Goal: Information Seeking & Learning: Find contact information

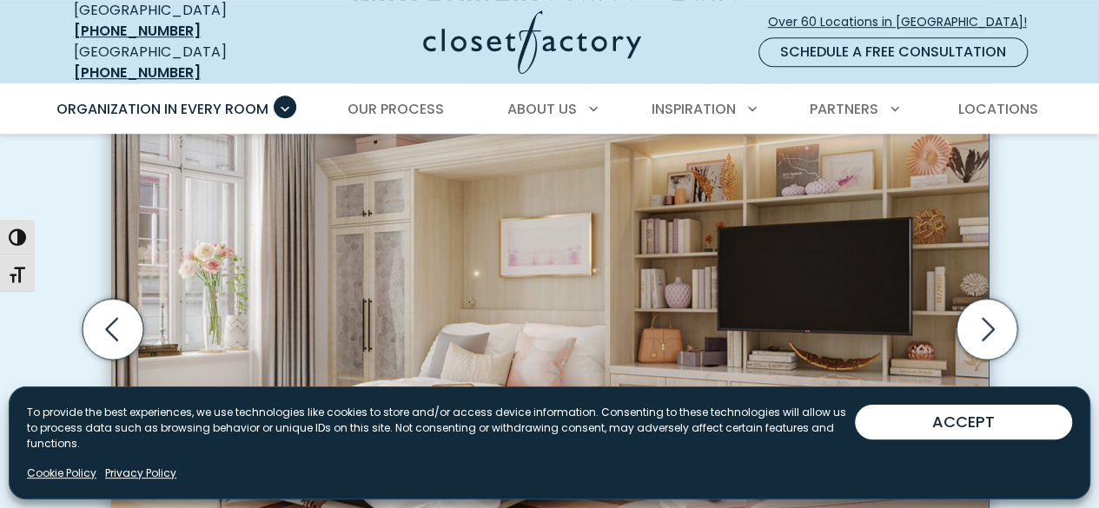
scroll to position [592, 0]
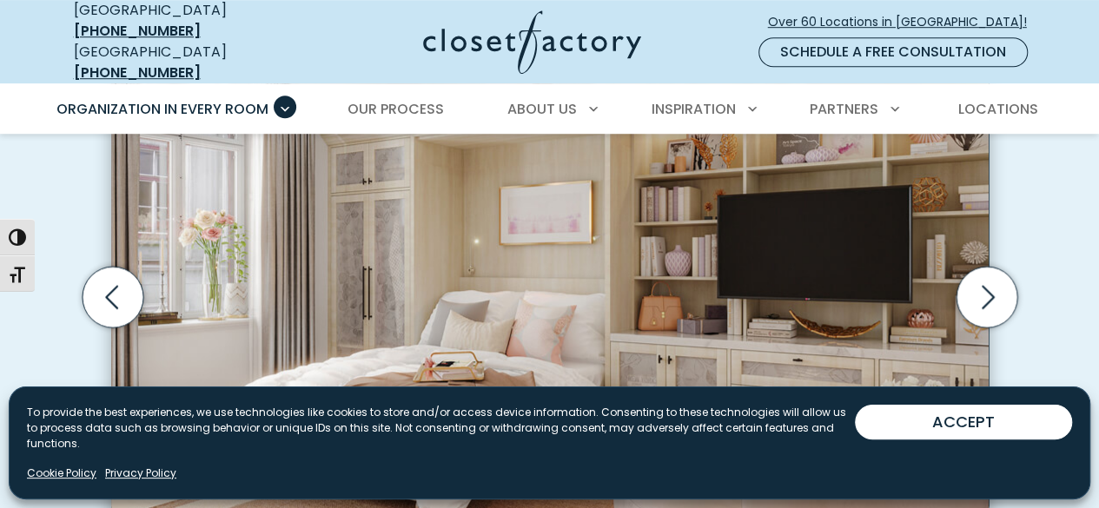
drag, startPoint x: 1108, startPoint y: 21, endPoint x: 1109, endPoint y: 64, distance: 43.5
click at [380, 197] on img "Thumbnail Gallery" at bounding box center [550, 273] width 878 height 535
click at [381, 201] on img "Thumbnail Gallery" at bounding box center [550, 273] width 878 height 535
click at [1003, 277] on icon "Next slide" at bounding box center [986, 297] width 61 height 61
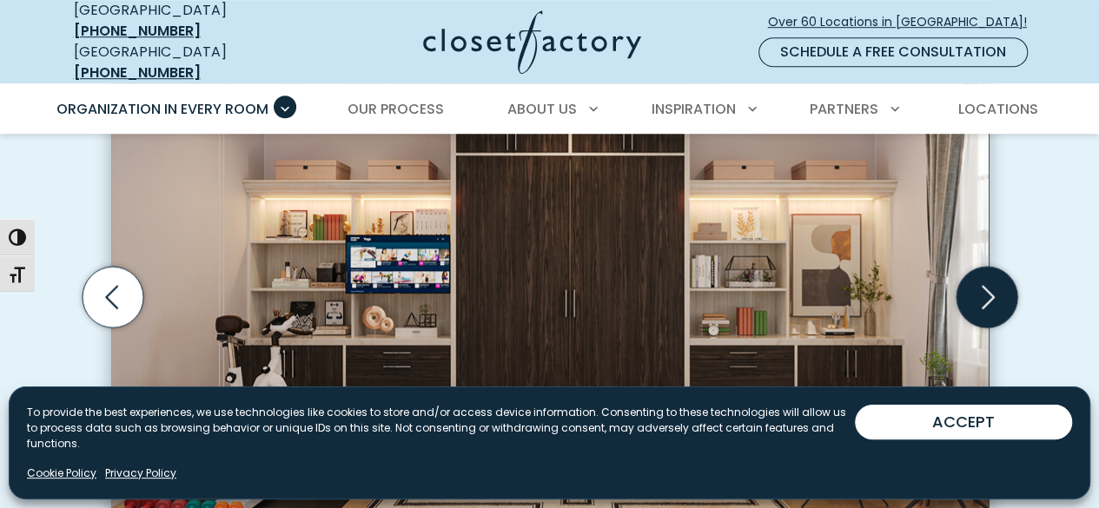
click at [1002, 277] on icon "Next slide" at bounding box center [986, 297] width 61 height 61
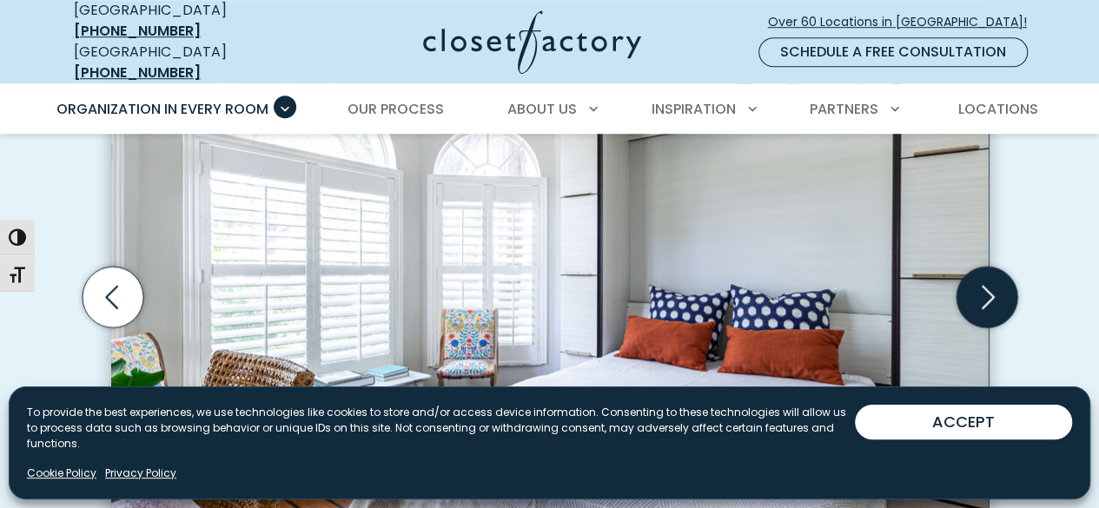
click at [1002, 277] on icon "Next slide" at bounding box center [986, 297] width 61 height 61
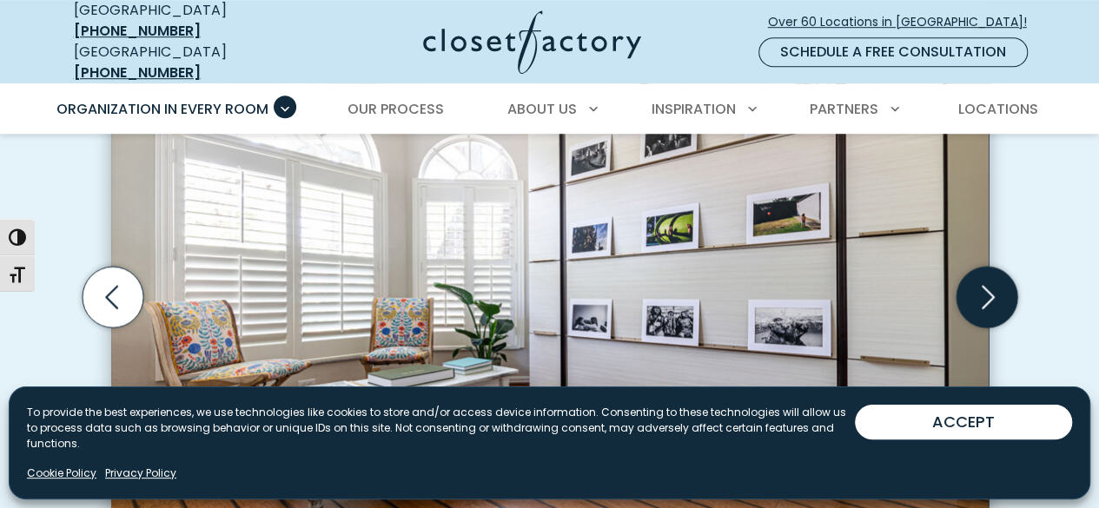
click at [1002, 277] on icon "Next slide" at bounding box center [986, 297] width 61 height 61
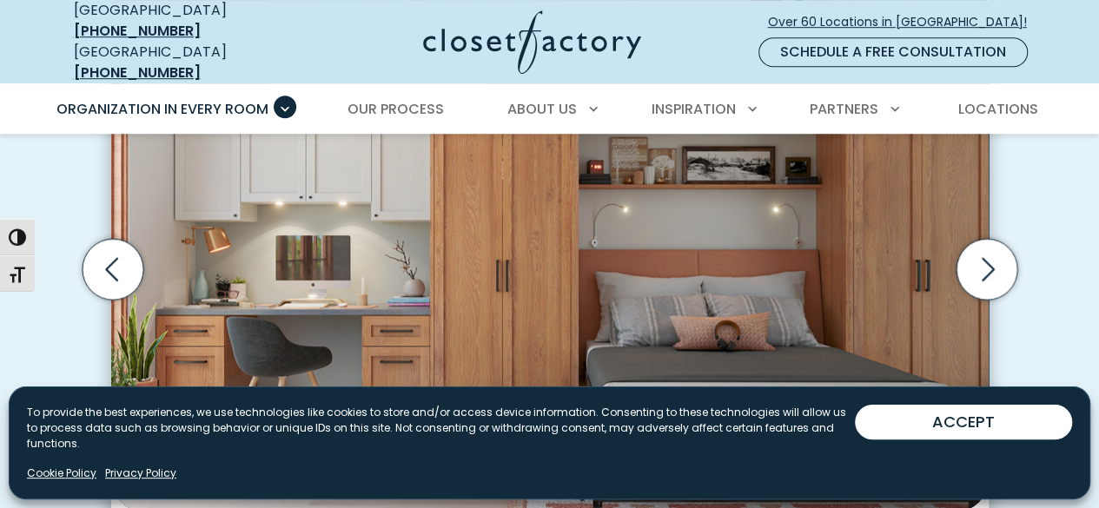
scroll to position [636, 0]
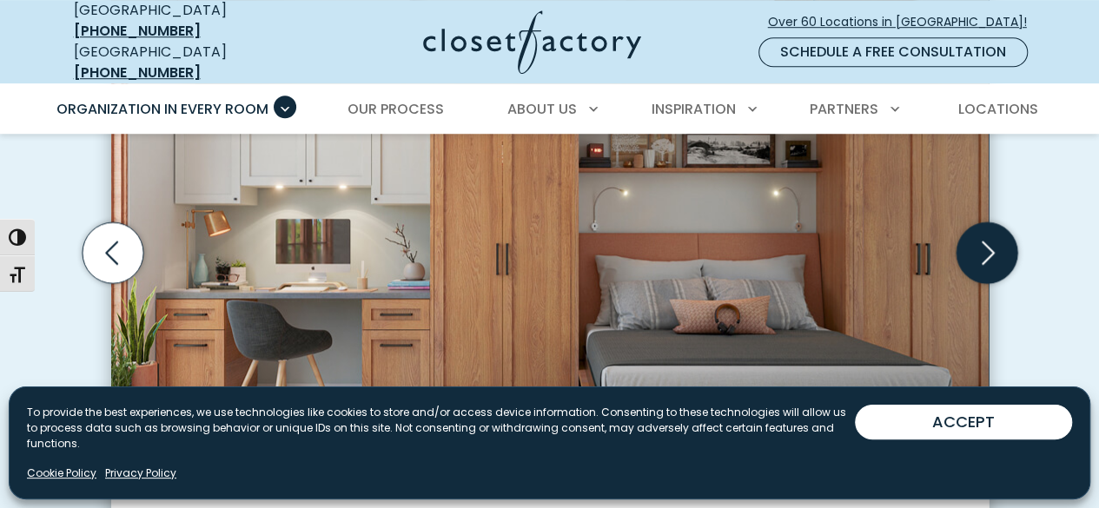
click at [998, 244] on icon "Next slide" at bounding box center [986, 252] width 61 height 61
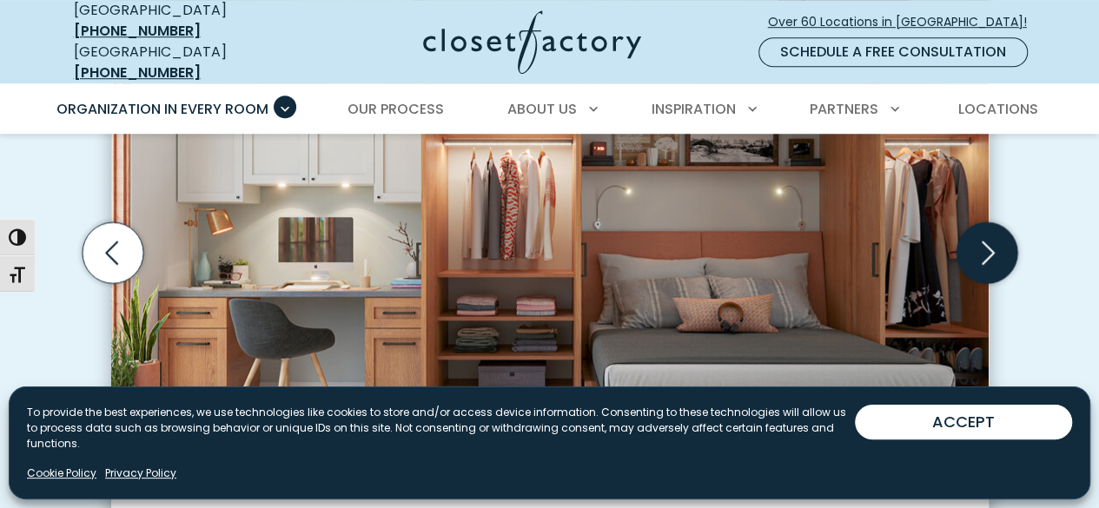
click at [982, 246] on icon "Next slide" at bounding box center [986, 252] width 61 height 61
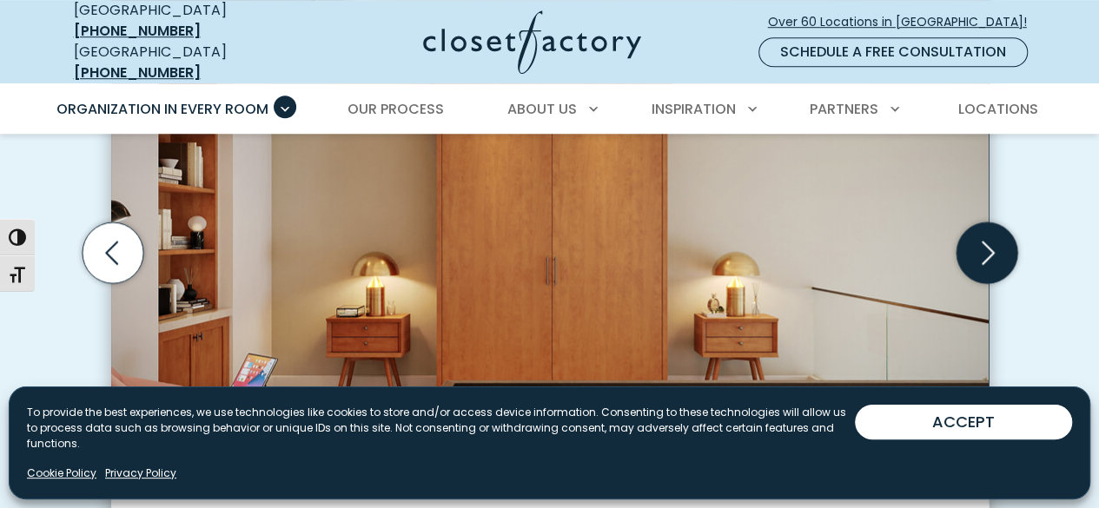
click at [982, 246] on icon "Next slide" at bounding box center [986, 252] width 61 height 61
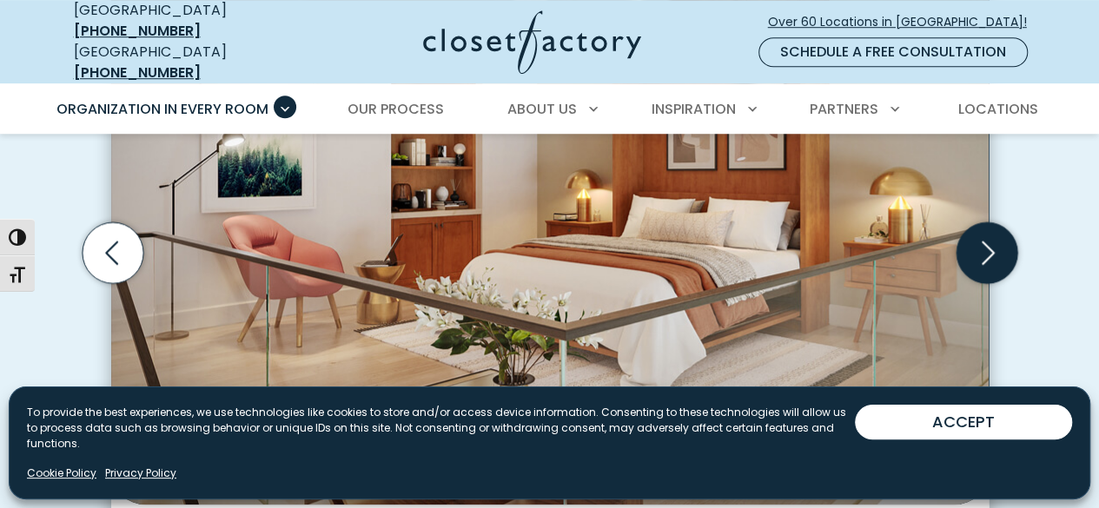
click at [982, 246] on icon "Next slide" at bounding box center [986, 252] width 61 height 61
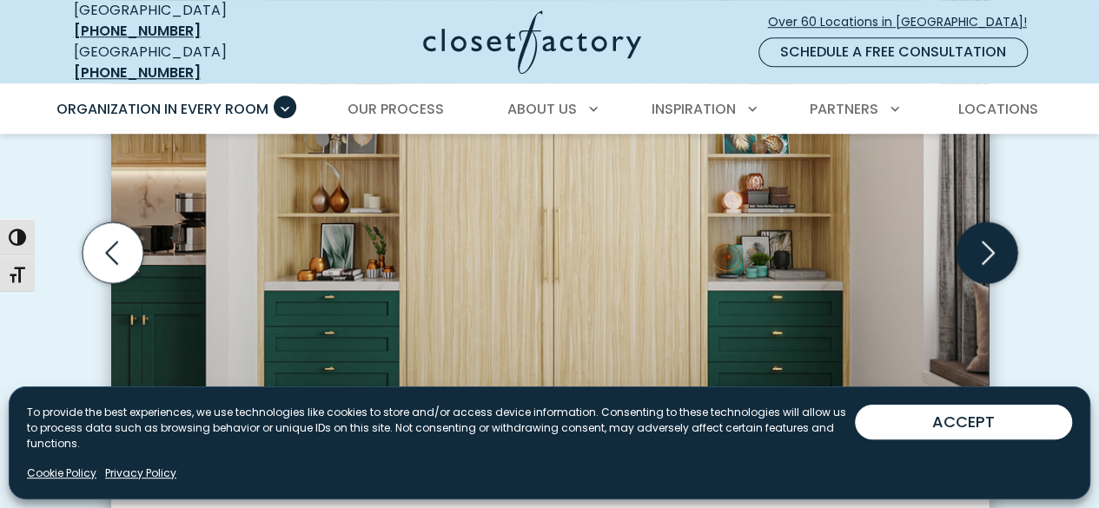
click at [982, 246] on icon "Next slide" at bounding box center [986, 252] width 61 height 61
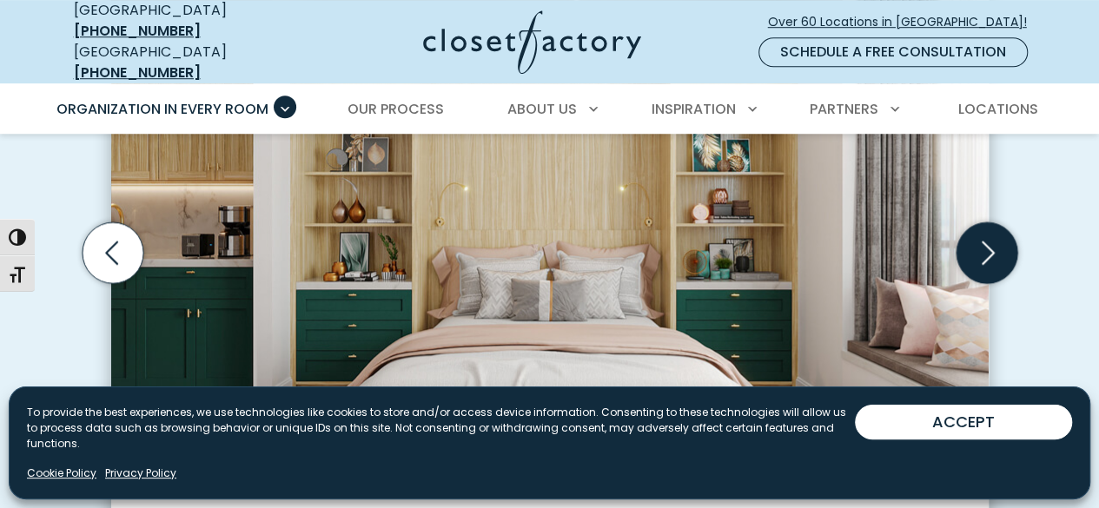
click at [982, 246] on icon "Next slide" at bounding box center [986, 252] width 61 height 61
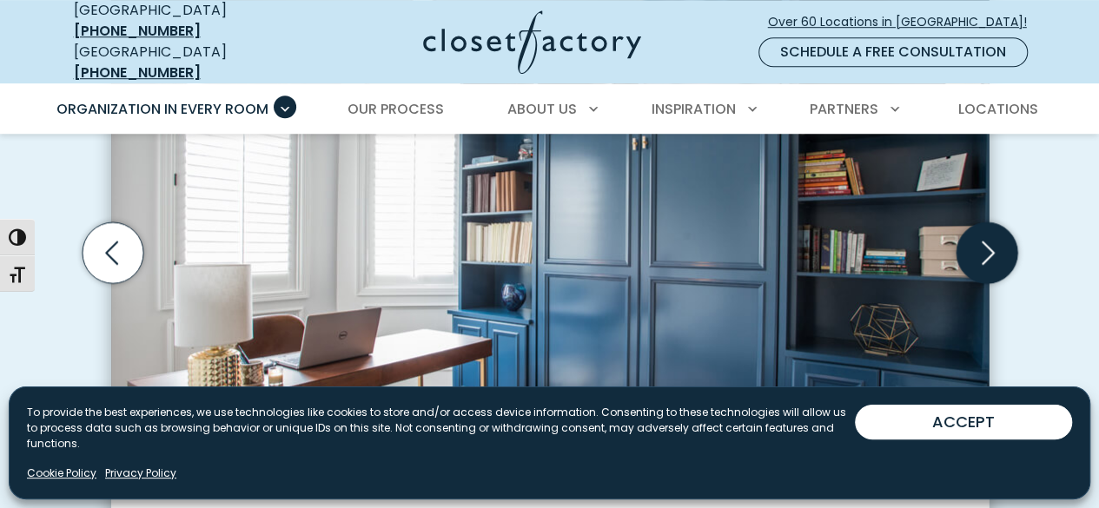
click at [982, 246] on icon "Next slide" at bounding box center [986, 252] width 61 height 61
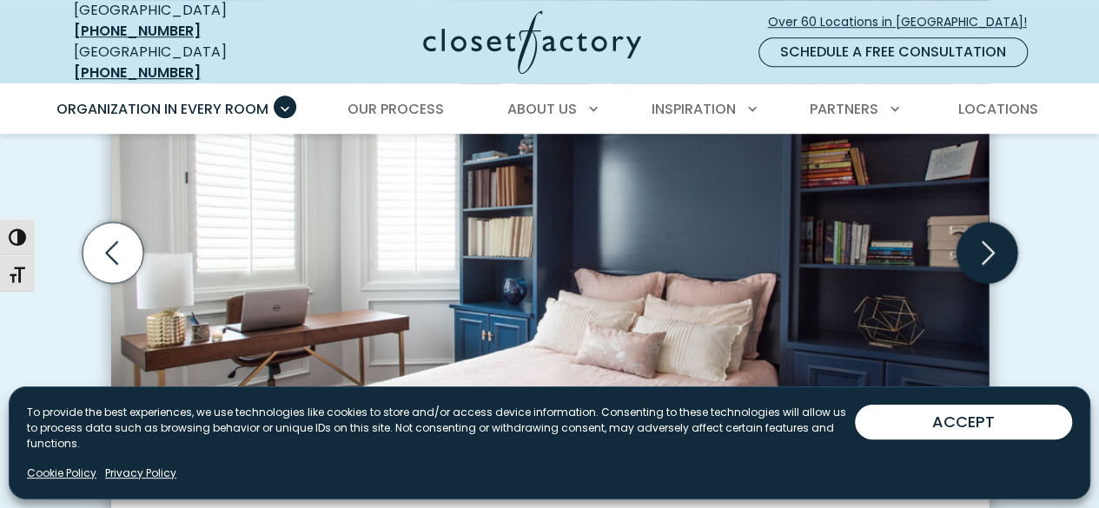
click at [982, 246] on icon "Next slide" at bounding box center [986, 252] width 61 height 61
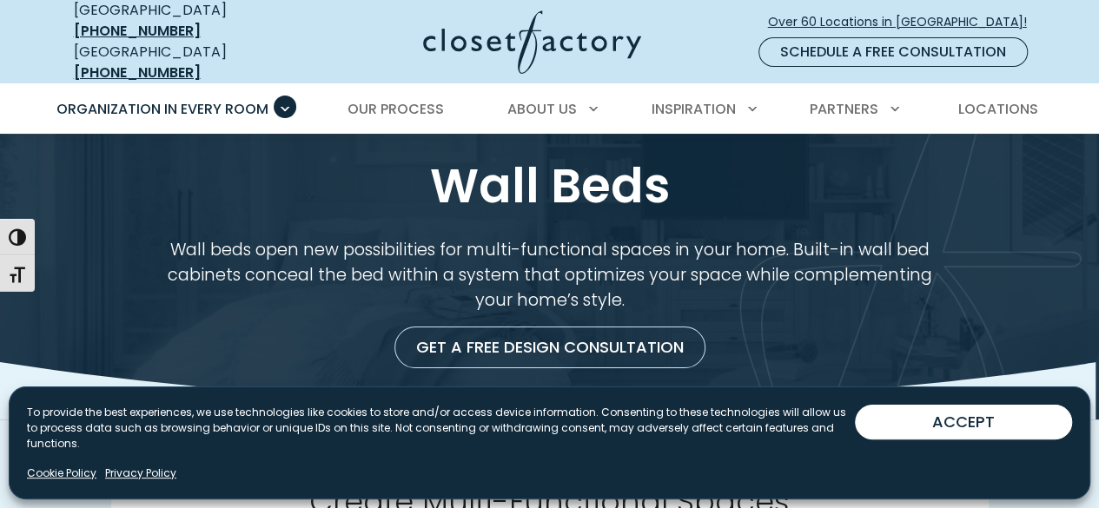
scroll to position [0, 0]
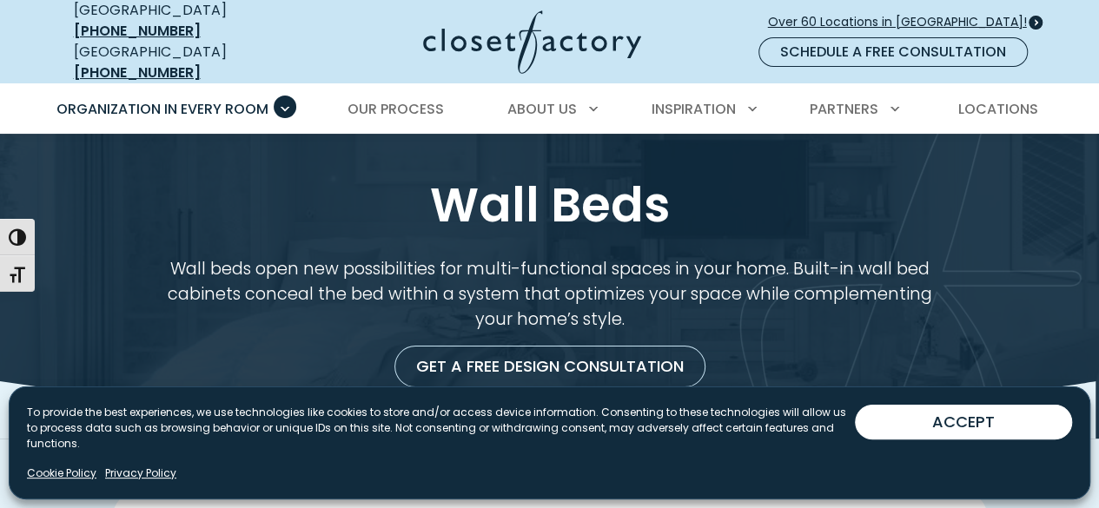
click at [980, 21] on span "Over 60 Locations in [GEOGRAPHIC_DATA]!" at bounding box center [904, 22] width 273 height 18
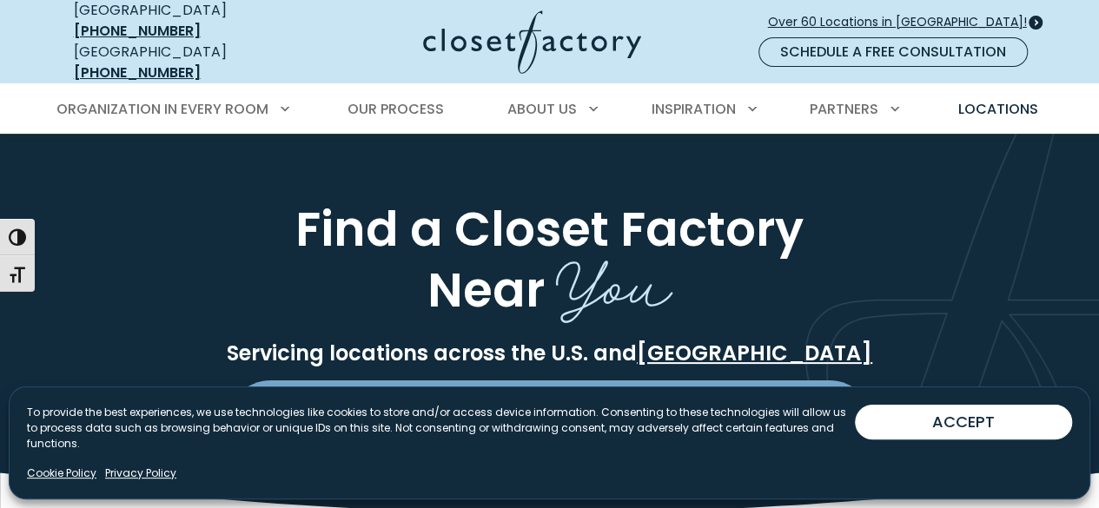
click at [974, 13] on span "Over 60 Locations in [GEOGRAPHIC_DATA]!" at bounding box center [904, 22] width 273 height 18
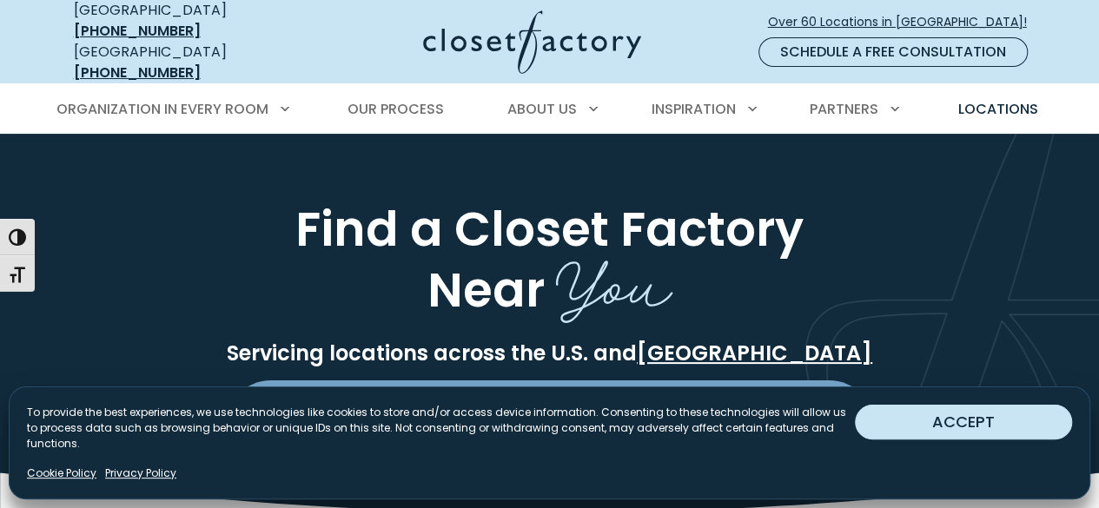
click at [989, 440] on button "ACCEPT" at bounding box center [963, 422] width 217 height 35
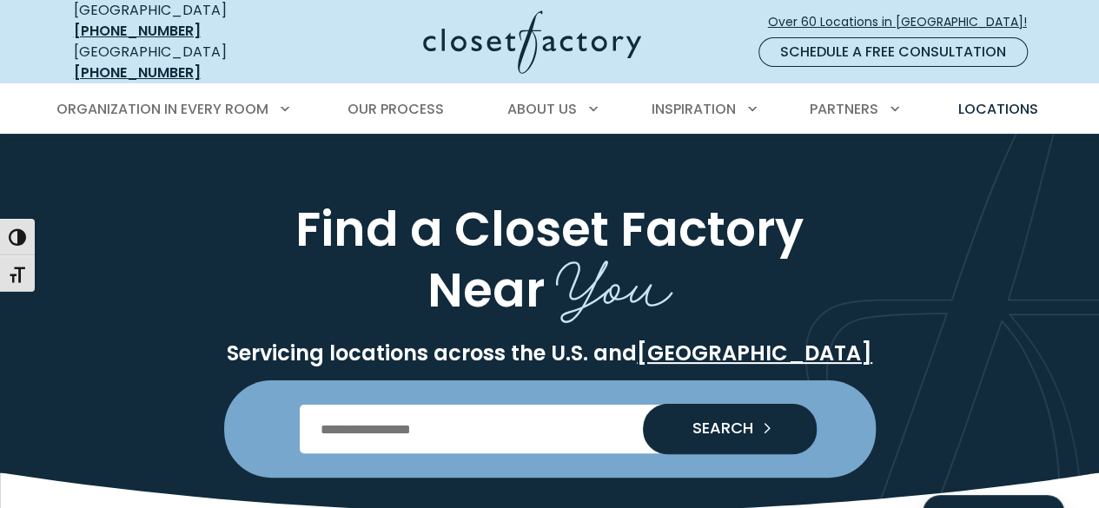
click at [594, 423] on input "Enter Postal Code" at bounding box center [550, 429] width 500 height 49
type input "*****"
click at [727, 421] on span "SEARCH" at bounding box center [716, 429] width 75 height 16
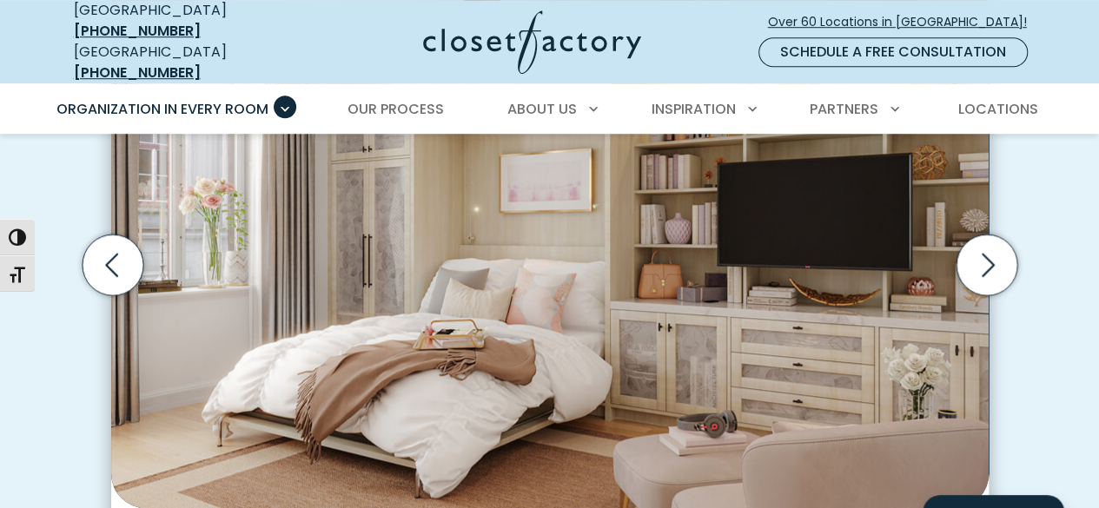
scroll to position [680, 0]
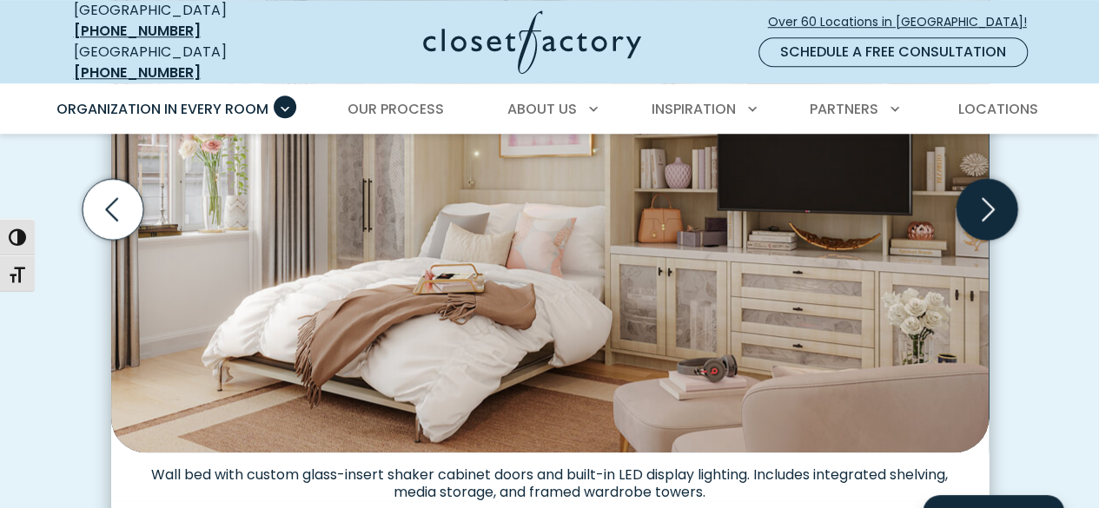
click at [984, 198] on icon "Next slide" at bounding box center [988, 209] width 13 height 23
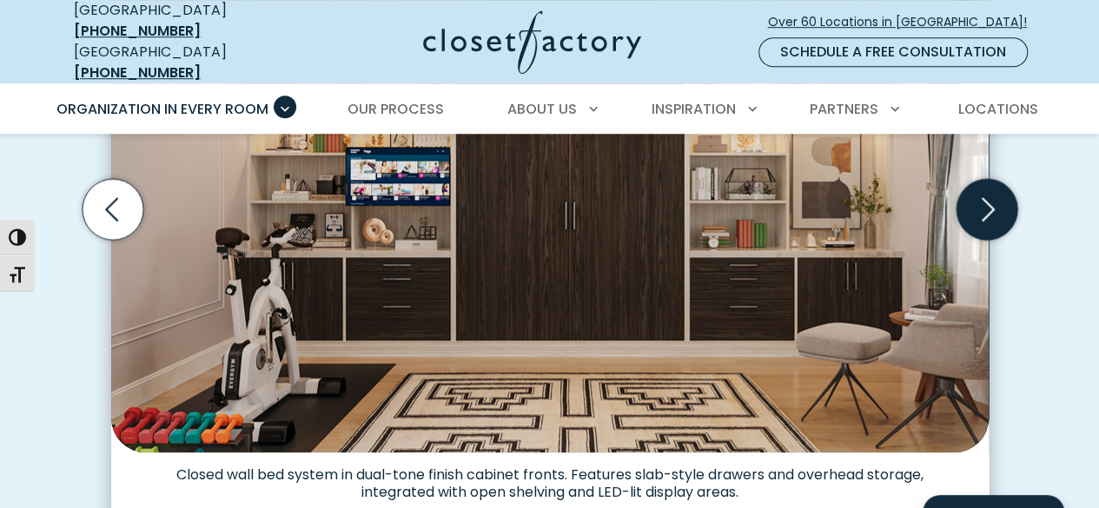
click at [1000, 216] on icon "Next slide" at bounding box center [986, 209] width 61 height 61
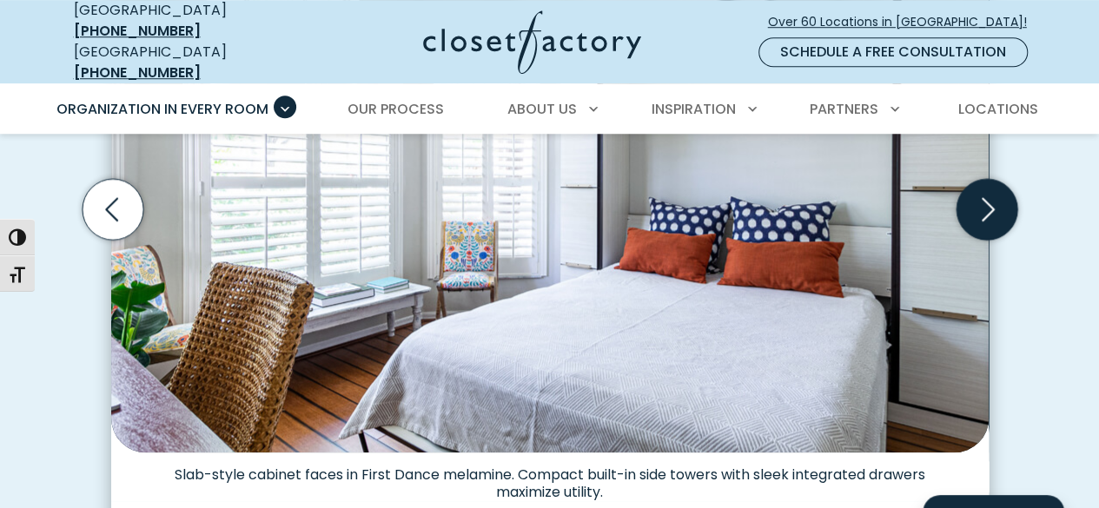
click at [1000, 216] on icon "Next slide" at bounding box center [986, 209] width 61 height 61
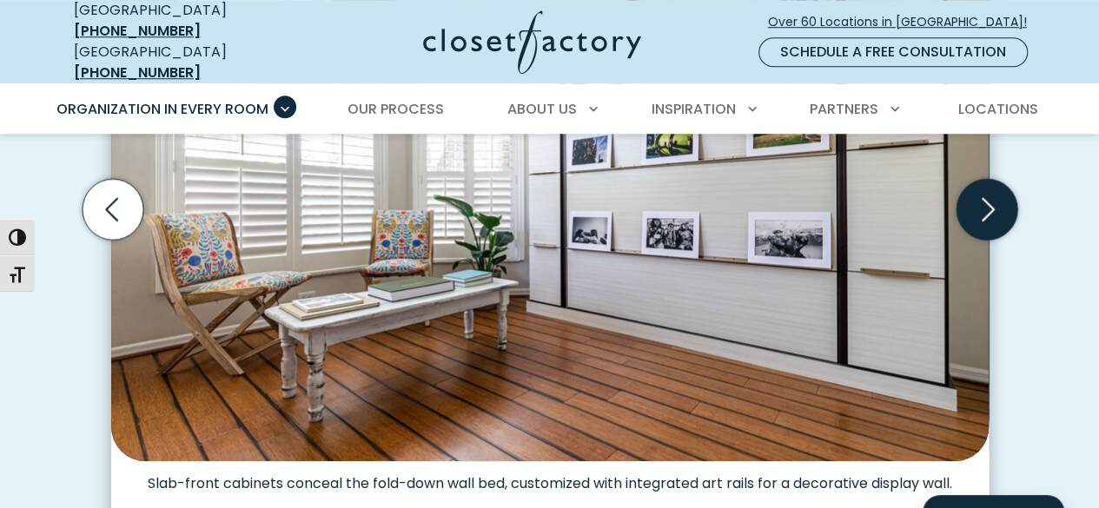
click at [1000, 216] on icon "Next slide" at bounding box center [986, 209] width 61 height 61
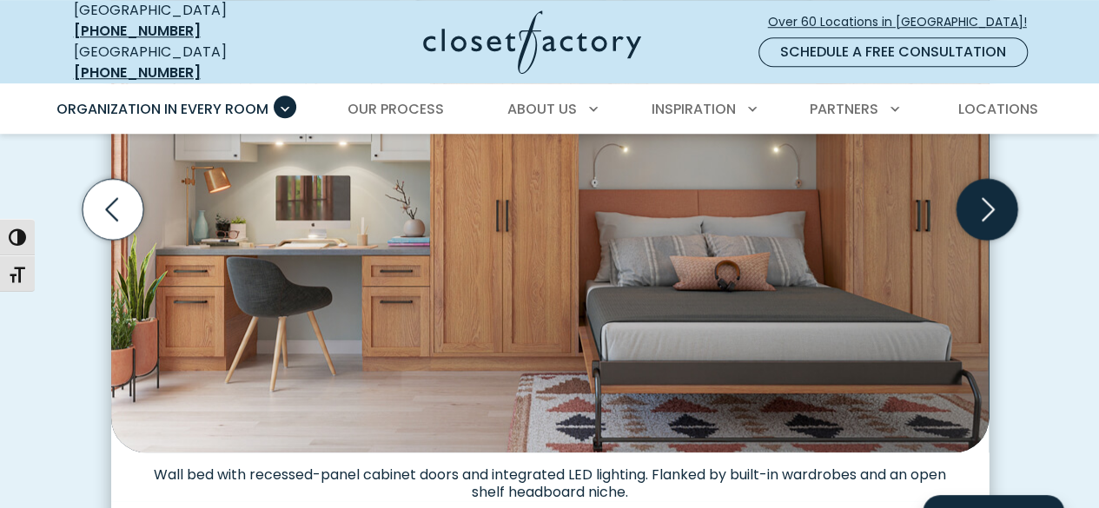
click at [1000, 216] on icon "Next slide" at bounding box center [986, 209] width 61 height 61
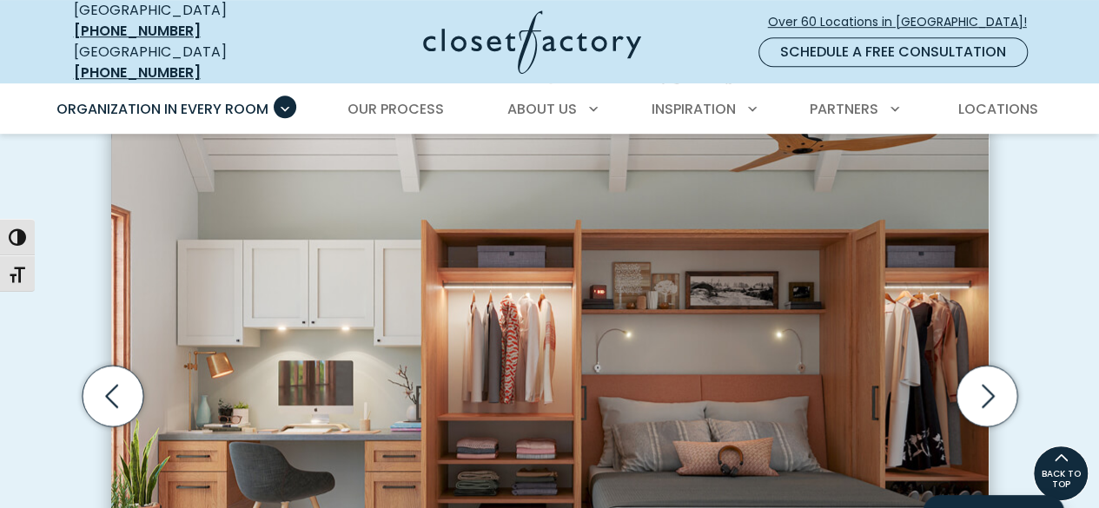
scroll to position [572, 0]
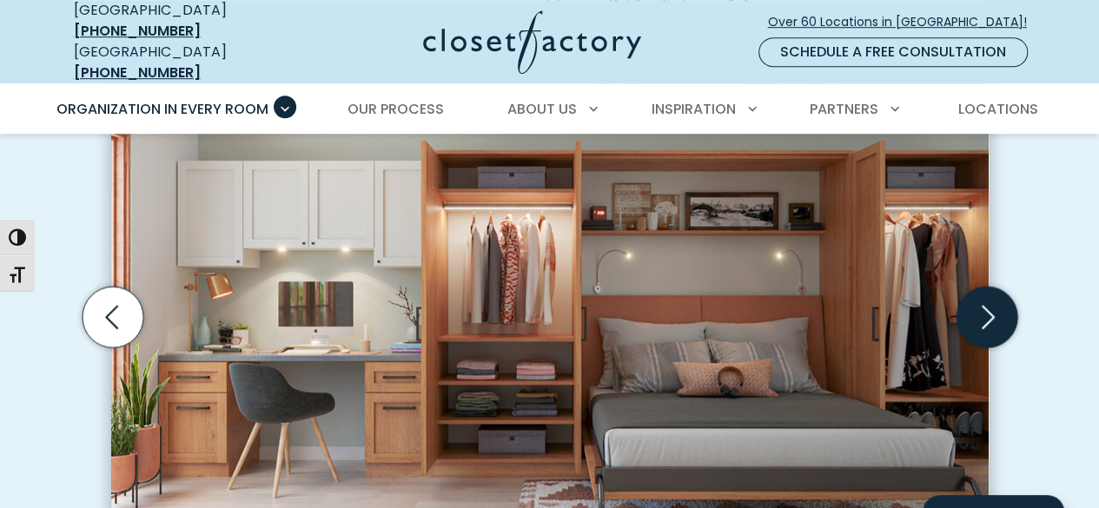
click at [1000, 312] on icon "Next slide" at bounding box center [986, 317] width 61 height 61
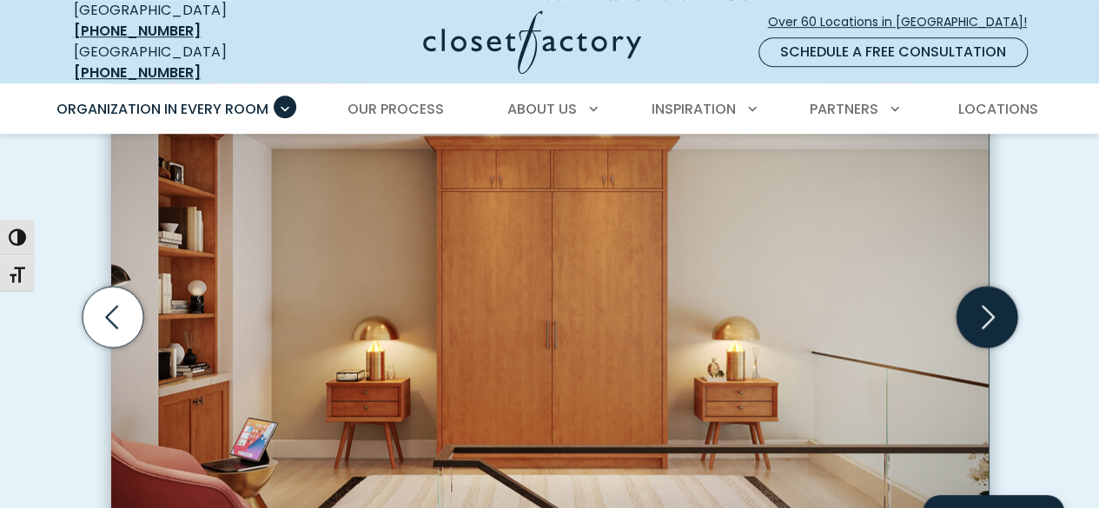
click at [1000, 312] on icon "Next slide" at bounding box center [986, 317] width 61 height 61
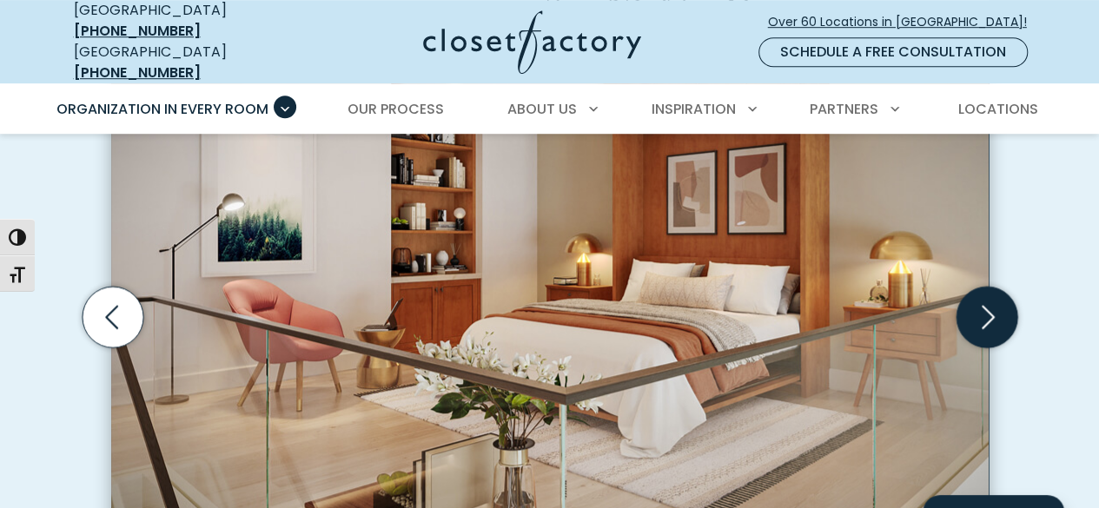
click at [1000, 312] on icon "Next slide" at bounding box center [986, 317] width 61 height 61
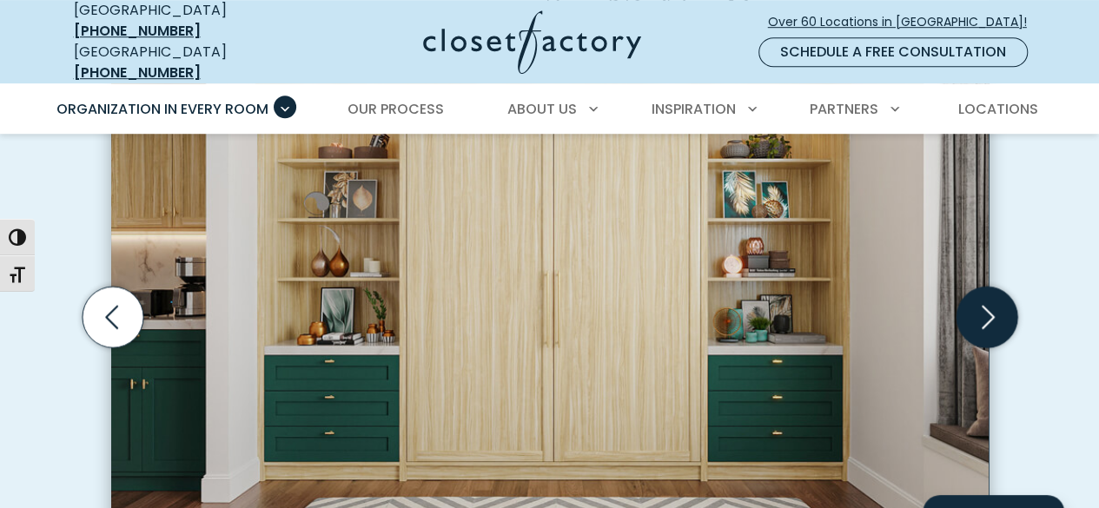
click at [1000, 312] on icon "Next slide" at bounding box center [986, 317] width 61 height 61
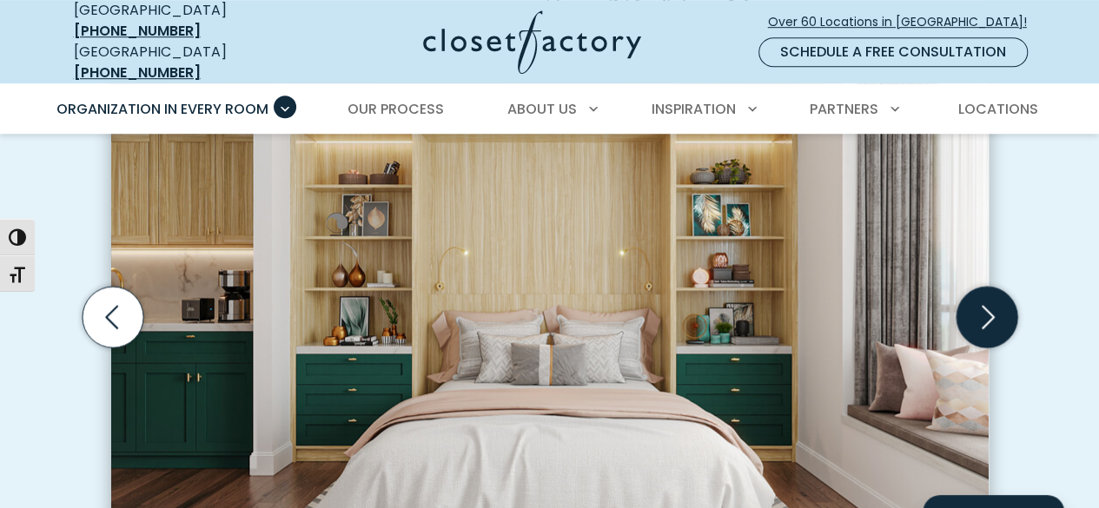
click at [1000, 312] on icon "Next slide" at bounding box center [986, 317] width 61 height 61
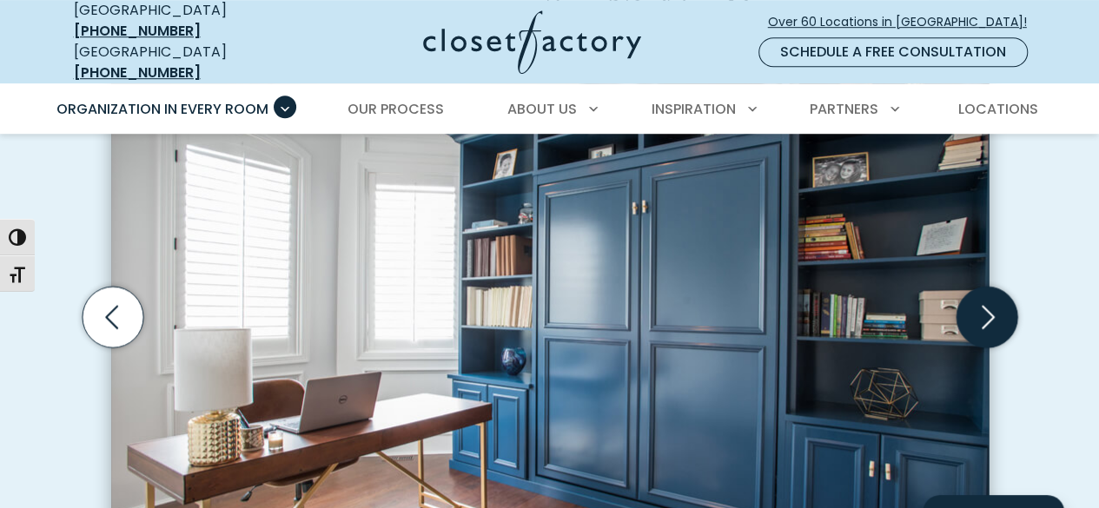
click at [1000, 312] on icon "Next slide" at bounding box center [986, 317] width 61 height 61
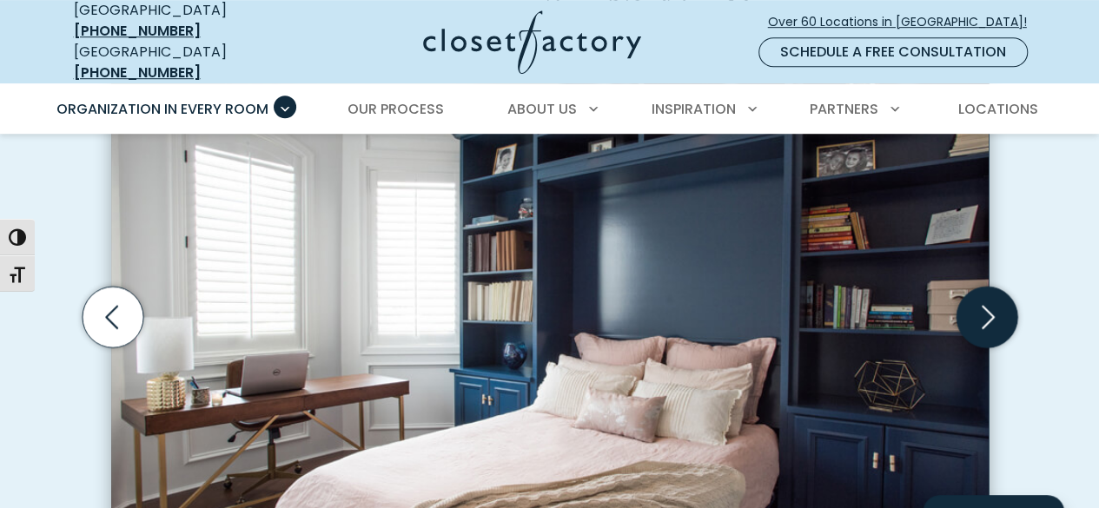
click at [1000, 312] on icon "Next slide" at bounding box center [986, 317] width 61 height 61
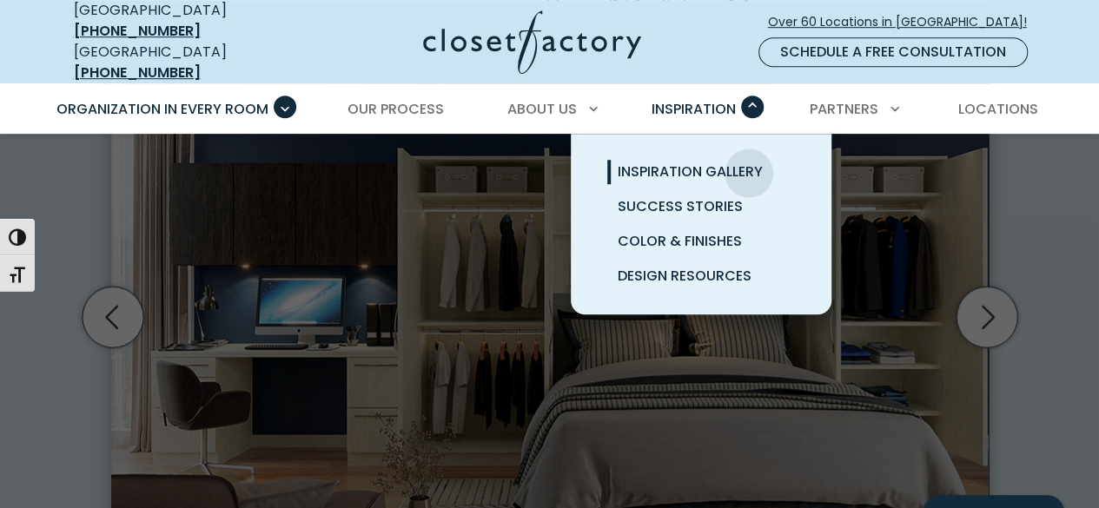
click at [749, 162] on span "Inspiration Gallery" at bounding box center [690, 172] width 145 height 20
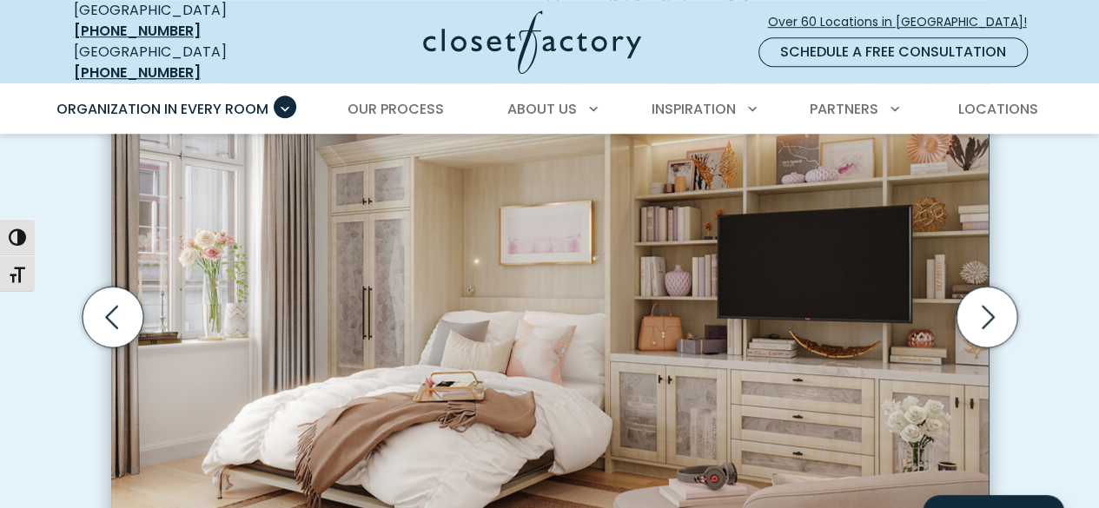
scroll to position [573, 0]
click at [972, 312] on icon "Next slide" at bounding box center [986, 316] width 61 height 61
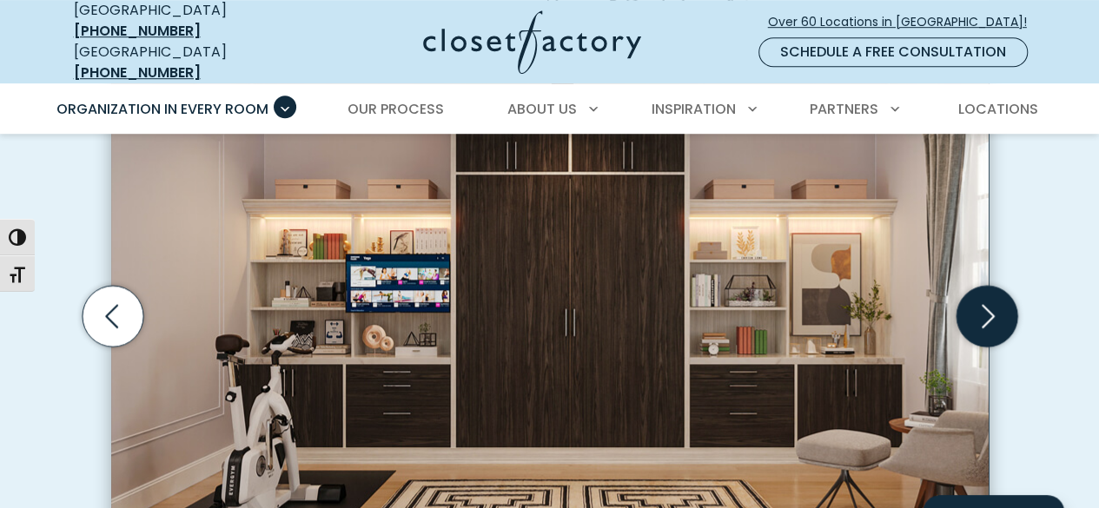
click at [972, 312] on icon "Next slide" at bounding box center [986, 316] width 61 height 61
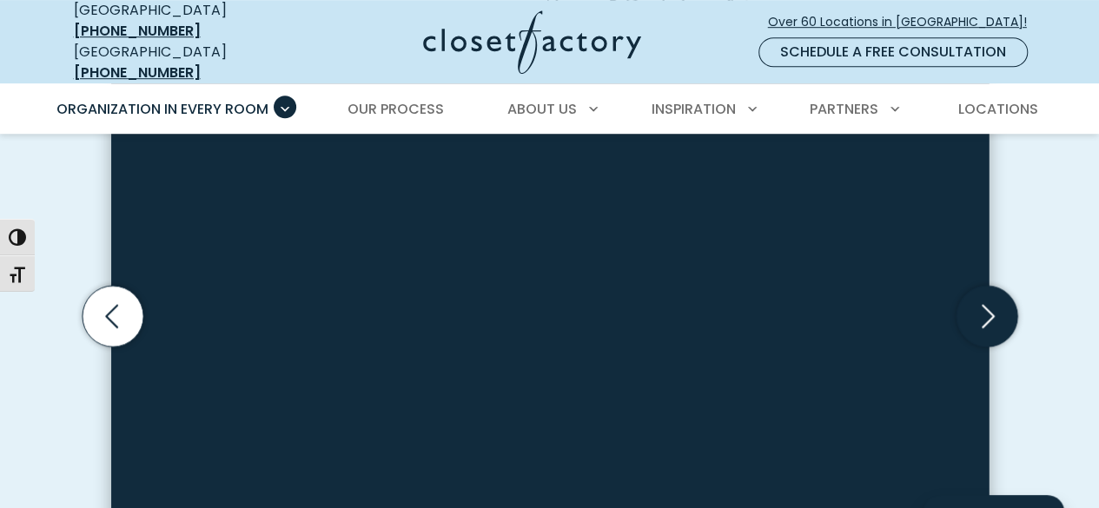
click at [972, 312] on icon "Next slide" at bounding box center [986, 316] width 61 height 61
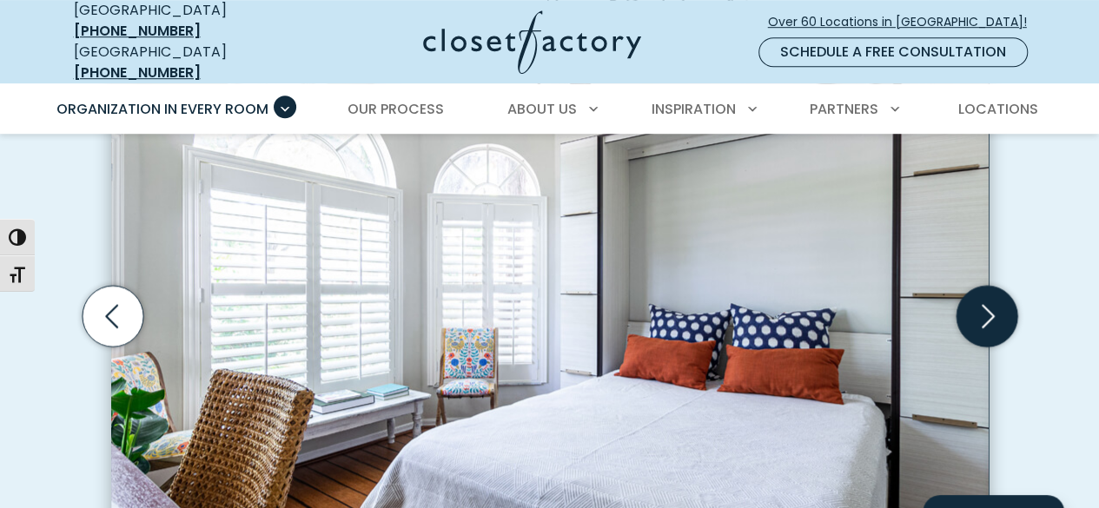
click at [972, 312] on icon "Next slide" at bounding box center [986, 316] width 61 height 61
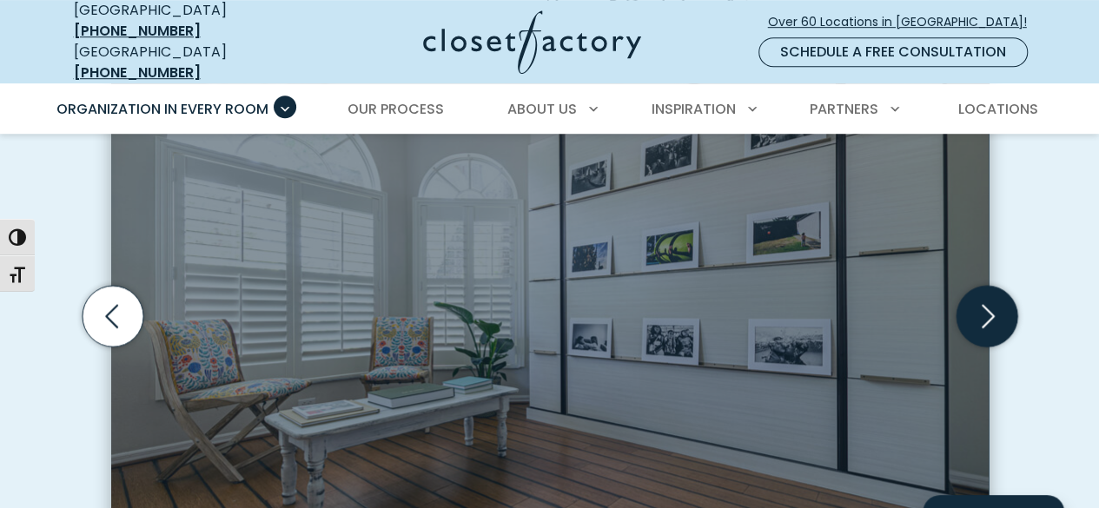
click at [972, 312] on icon "Next slide" at bounding box center [986, 316] width 61 height 61
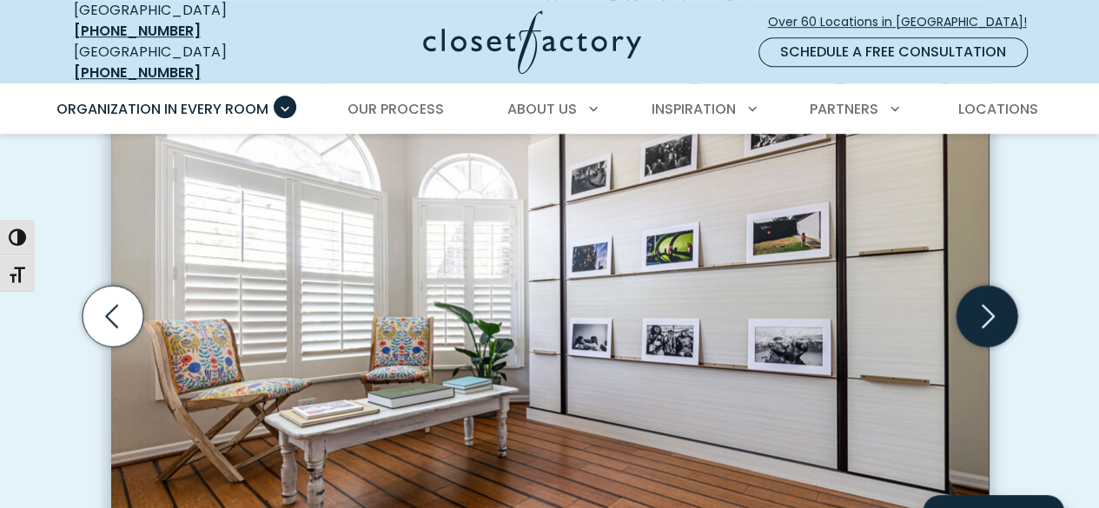
click at [972, 312] on icon "Next slide" at bounding box center [986, 316] width 61 height 61
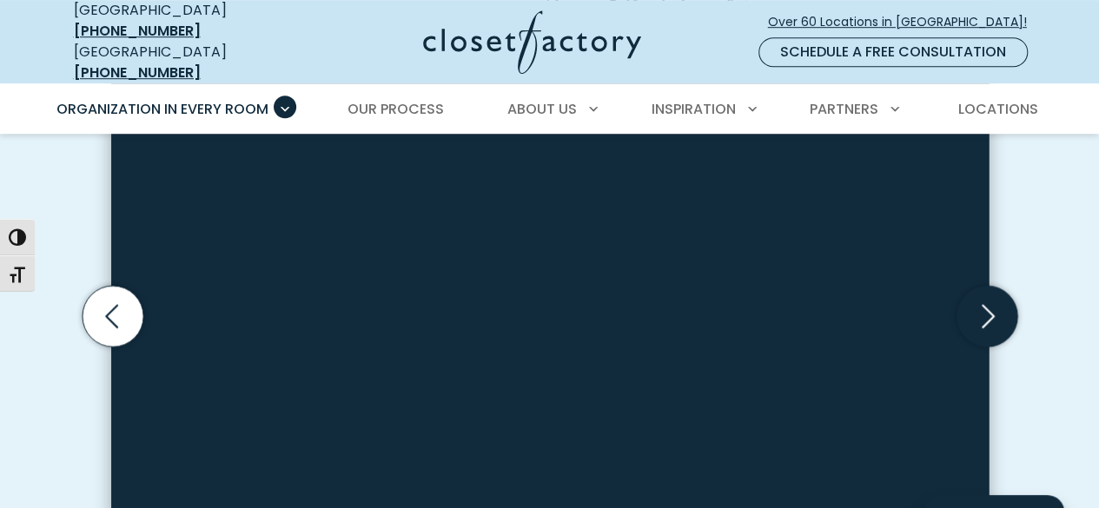
click at [972, 312] on icon "Next slide" at bounding box center [986, 316] width 61 height 61
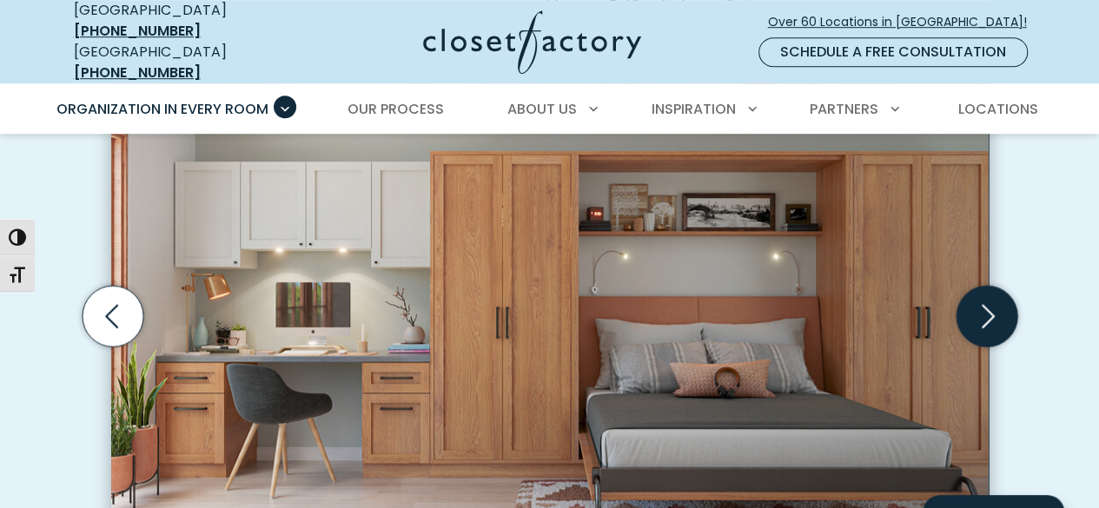
click at [972, 312] on icon "Next slide" at bounding box center [986, 316] width 61 height 61
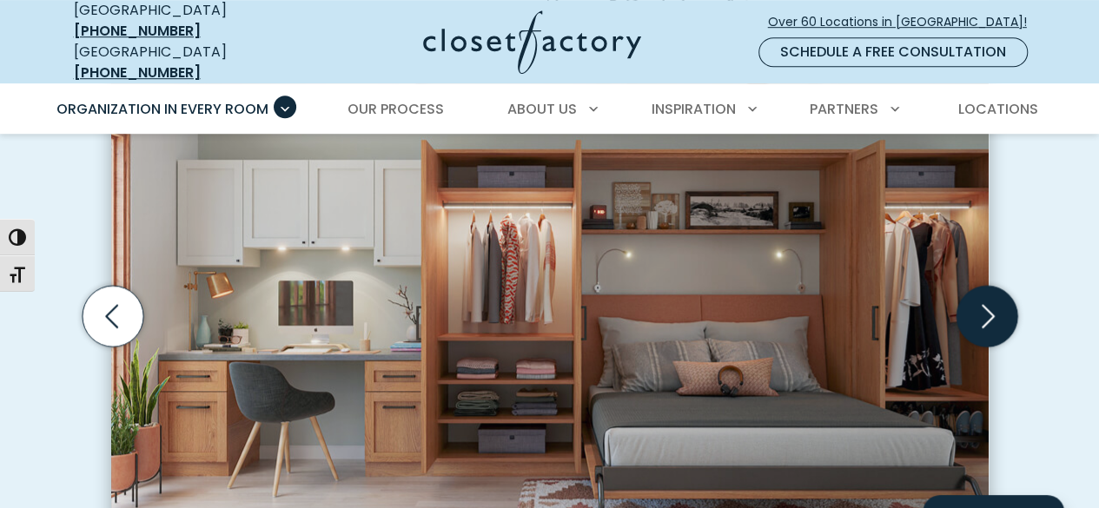
click at [972, 312] on icon "Next slide" at bounding box center [986, 316] width 61 height 61
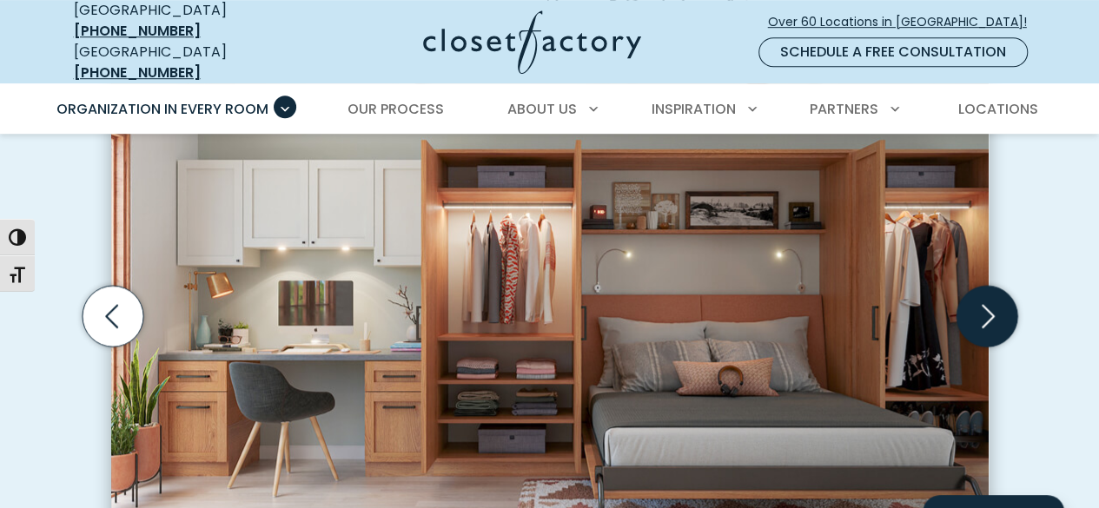
click at [972, 312] on icon "Next slide" at bounding box center [986, 316] width 61 height 61
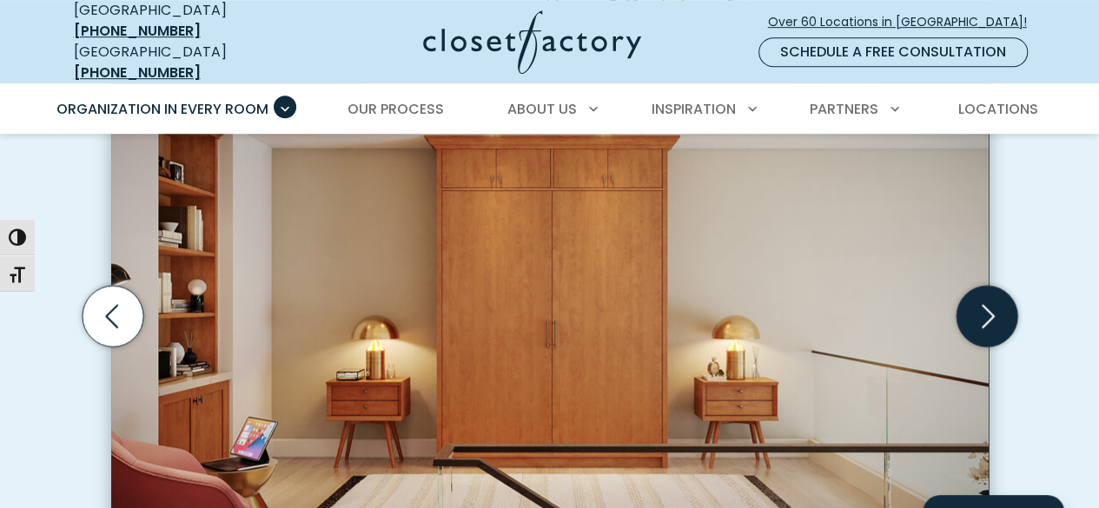
click at [972, 312] on icon "Next slide" at bounding box center [986, 316] width 61 height 61
click at [972, 314] on icon "Next slide" at bounding box center [986, 316] width 61 height 61
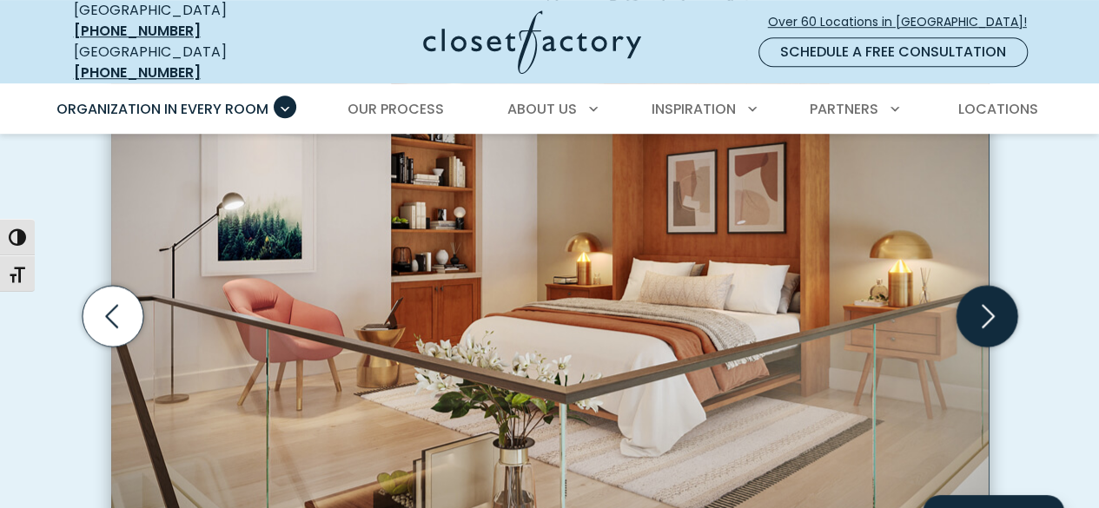
click at [972, 314] on icon "Next slide" at bounding box center [986, 316] width 61 height 61
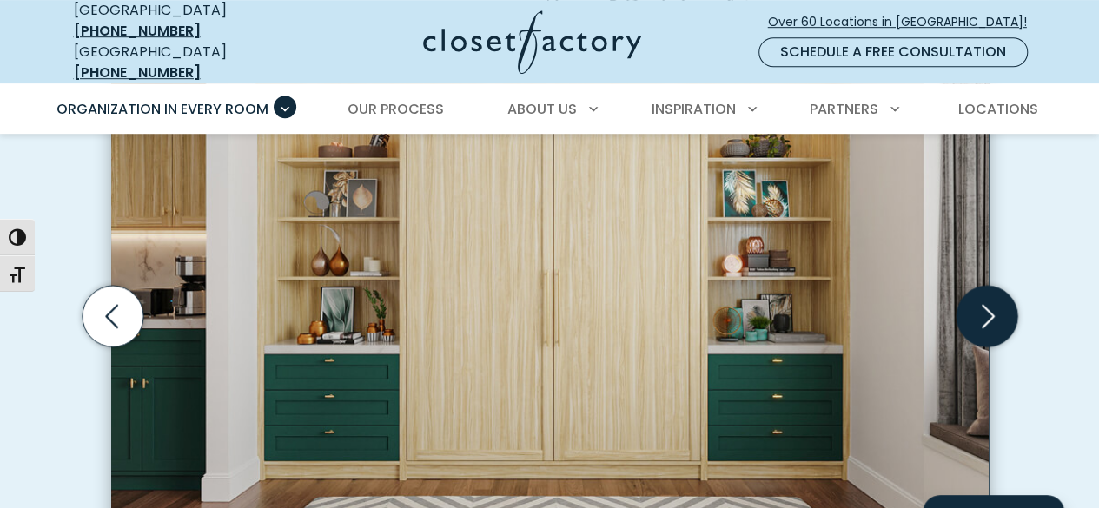
click at [972, 314] on icon "Next slide" at bounding box center [986, 316] width 61 height 61
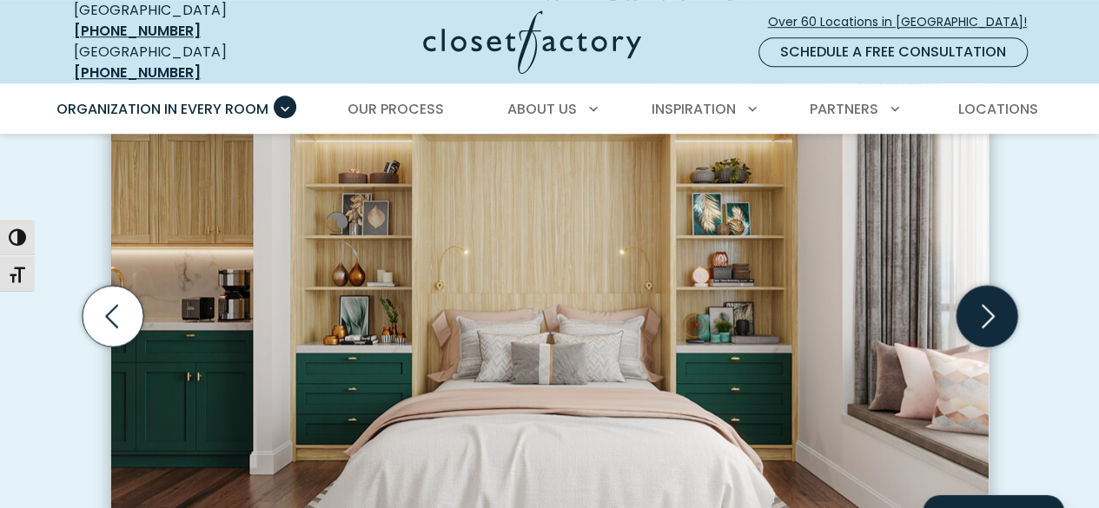
click at [972, 314] on icon "Next slide" at bounding box center [986, 316] width 61 height 61
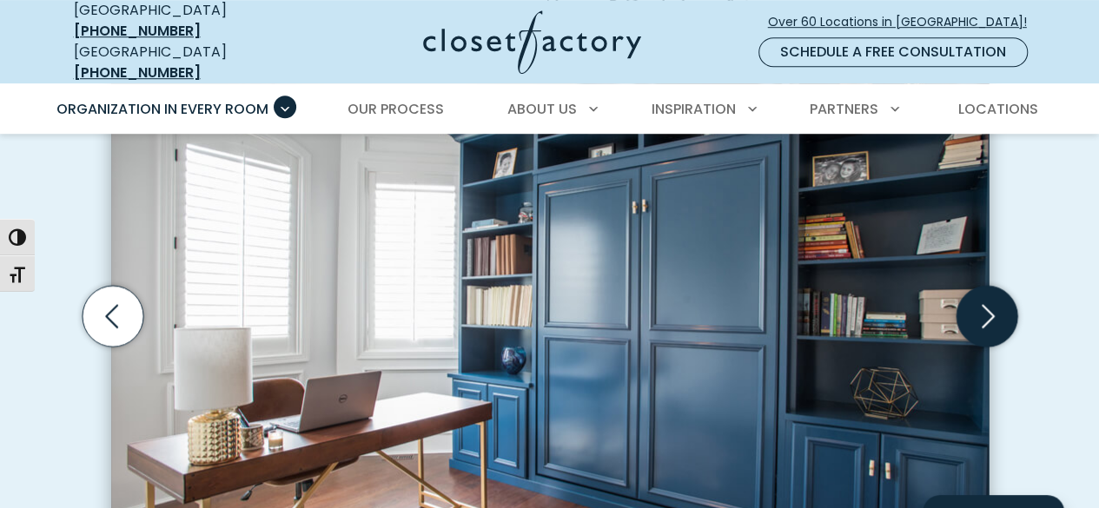
click at [972, 314] on icon "Next slide" at bounding box center [986, 316] width 61 height 61
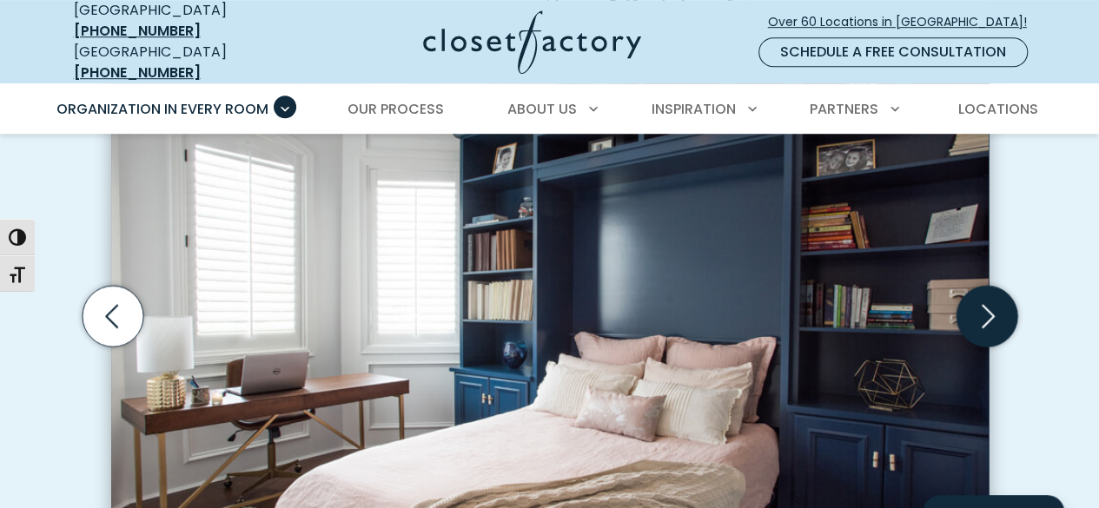
click at [972, 314] on icon "Next slide" at bounding box center [986, 316] width 61 height 61
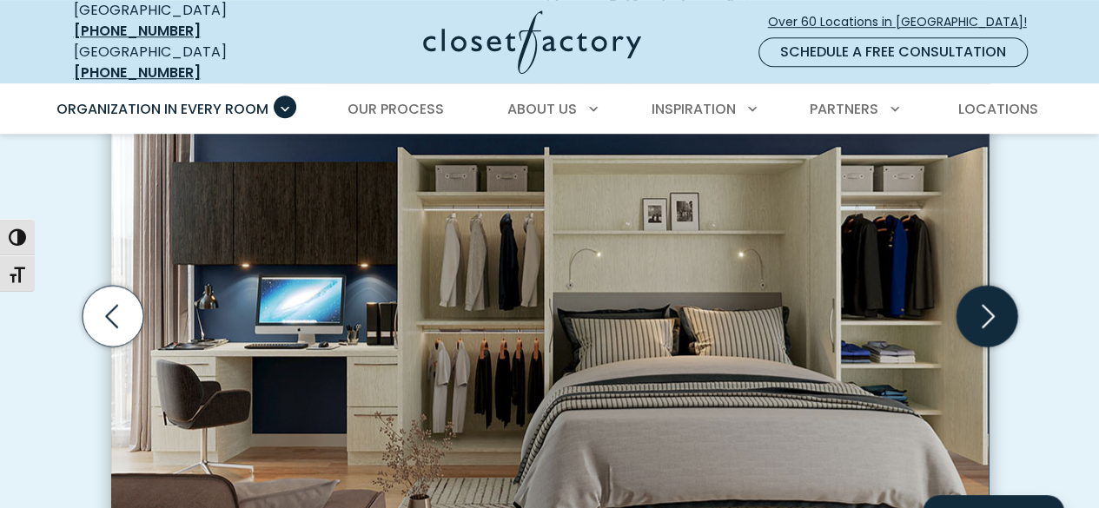
click at [972, 314] on icon "Next slide" at bounding box center [986, 316] width 61 height 61
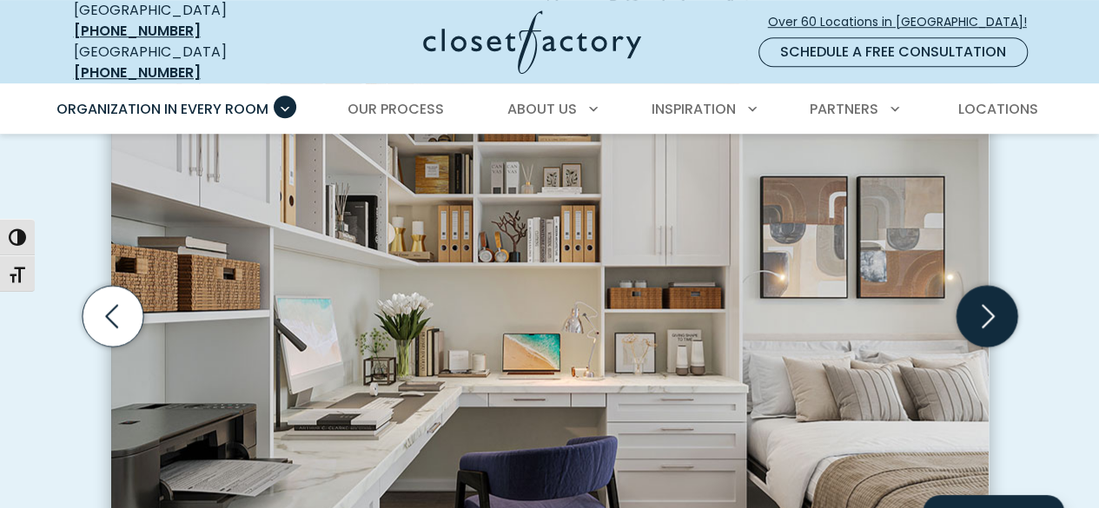
click at [996, 305] on icon "Next slide" at bounding box center [986, 316] width 61 height 61
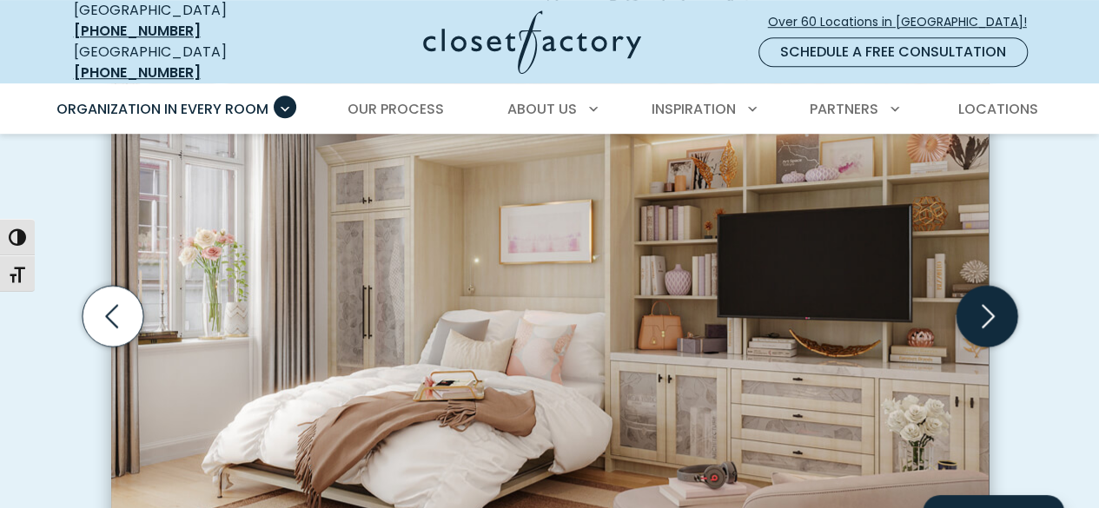
click at [996, 305] on icon "Next slide" at bounding box center [986, 316] width 61 height 61
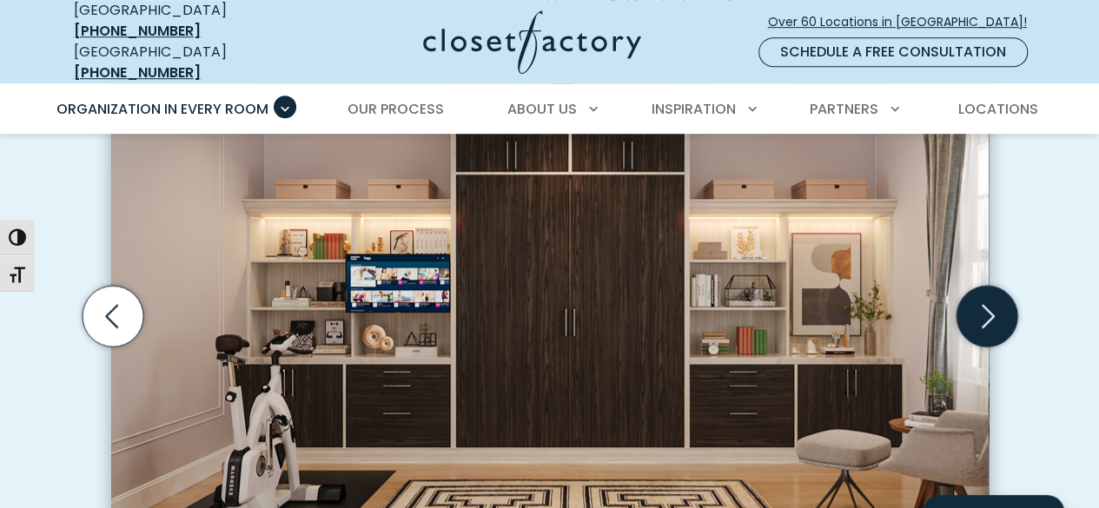
click at [996, 305] on icon "Next slide" at bounding box center [986, 316] width 61 height 61
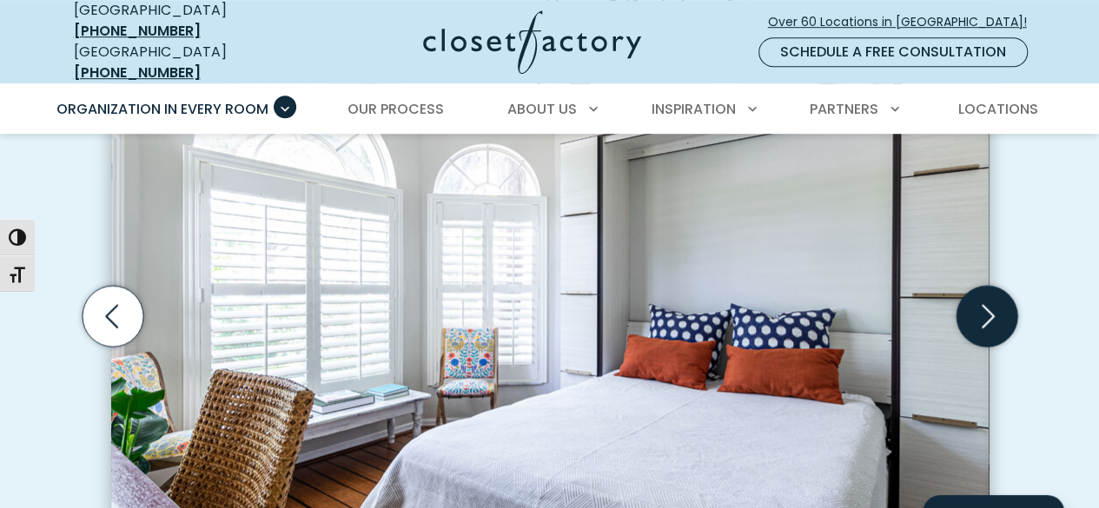
click at [996, 305] on icon "Next slide" at bounding box center [986, 316] width 61 height 61
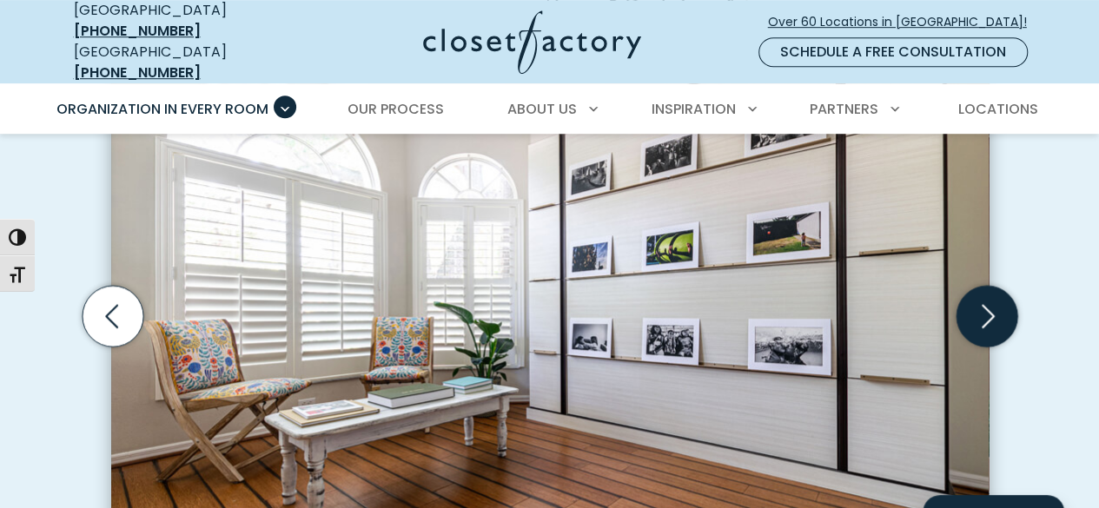
click at [996, 305] on icon "Next slide" at bounding box center [986, 316] width 61 height 61
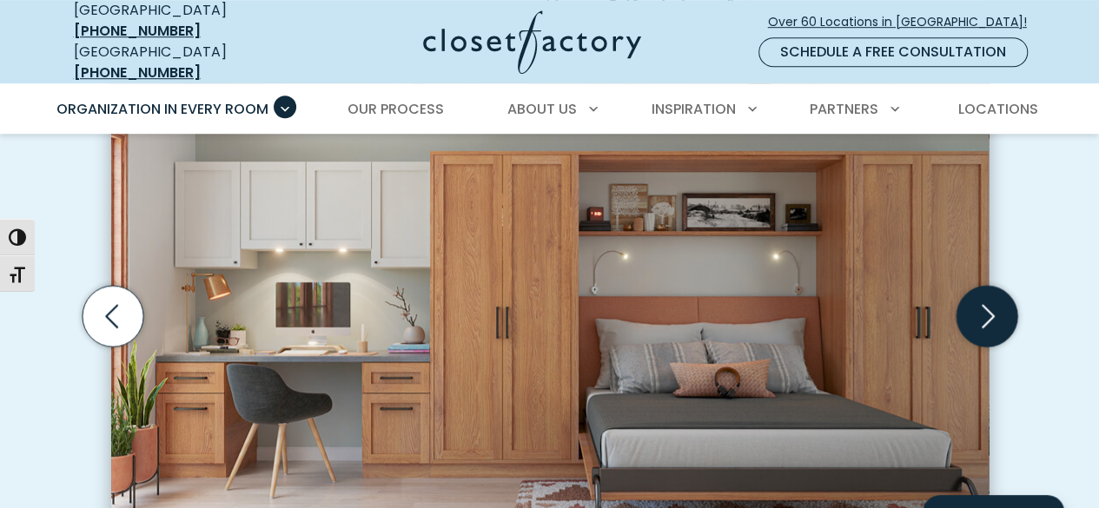
click at [986, 310] on icon "Next slide" at bounding box center [988, 316] width 13 height 23
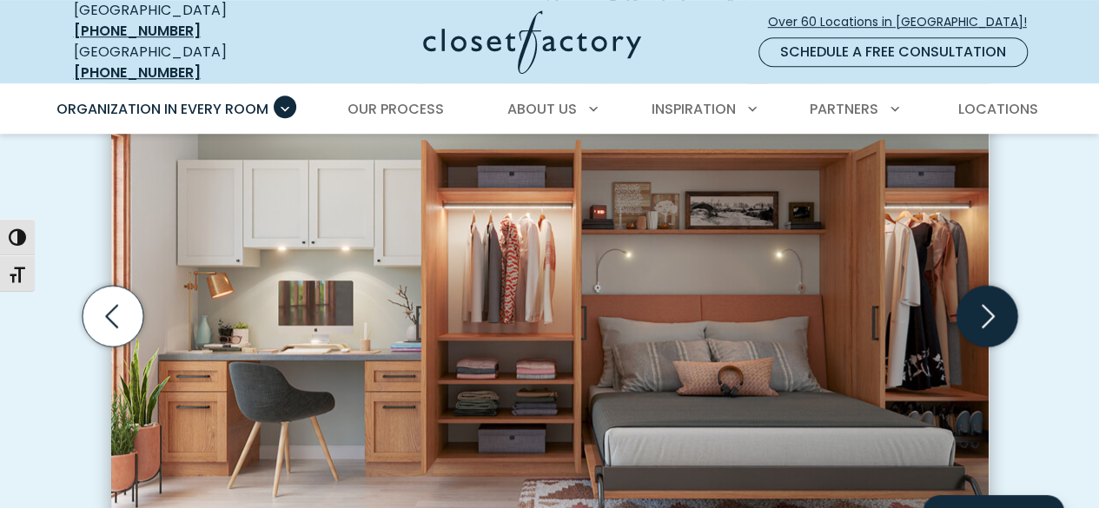
click at [995, 313] on icon "Next slide" at bounding box center [986, 316] width 61 height 61
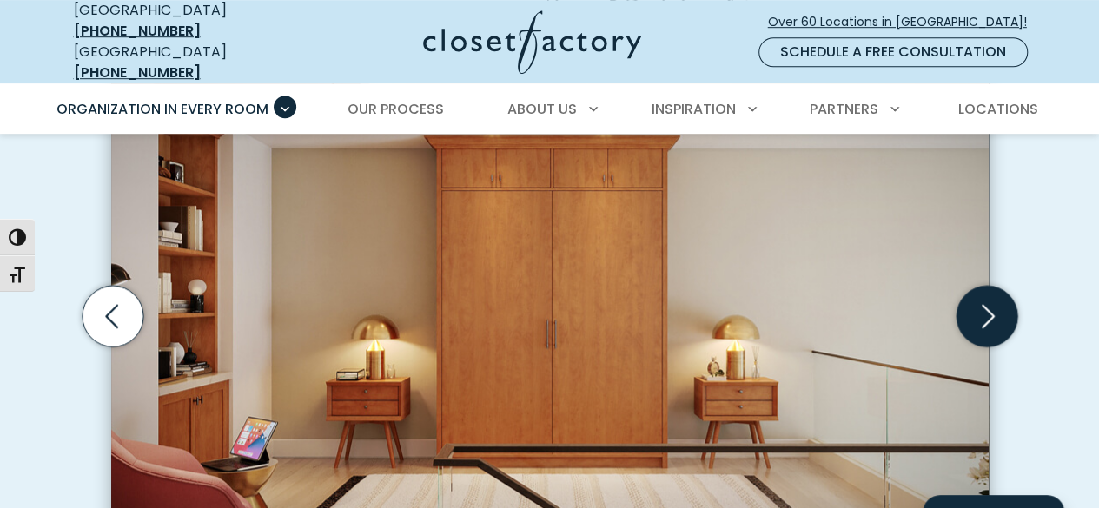
click at [995, 314] on icon "Next slide" at bounding box center [986, 316] width 61 height 61
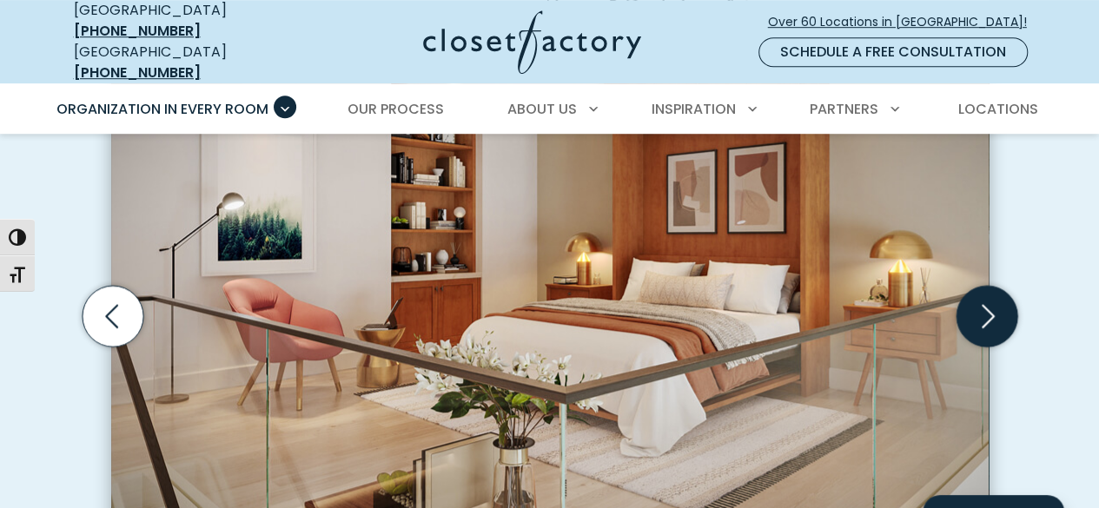
click at [995, 314] on icon "Next slide" at bounding box center [986, 316] width 61 height 61
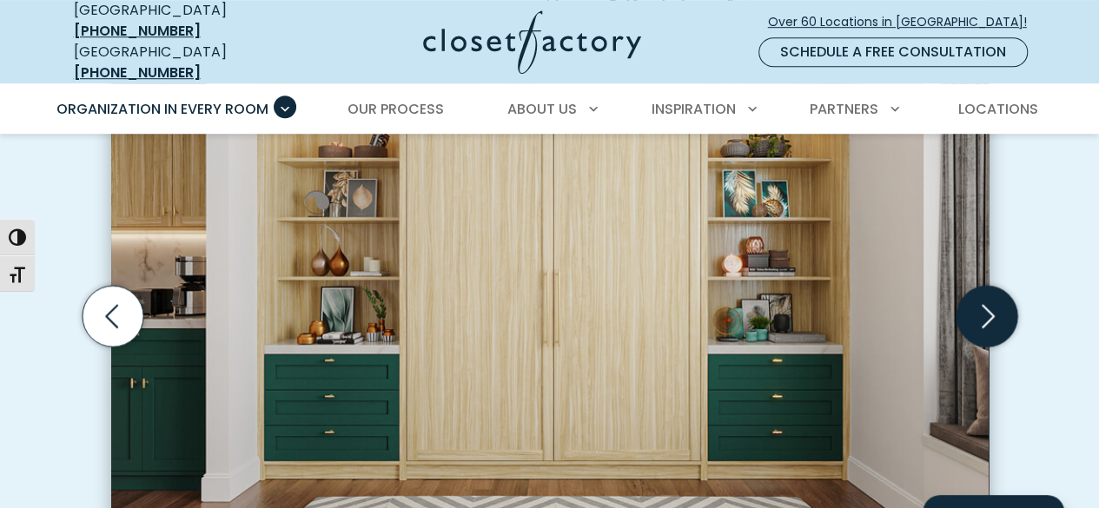
click at [995, 314] on icon "Next slide" at bounding box center [986, 316] width 61 height 61
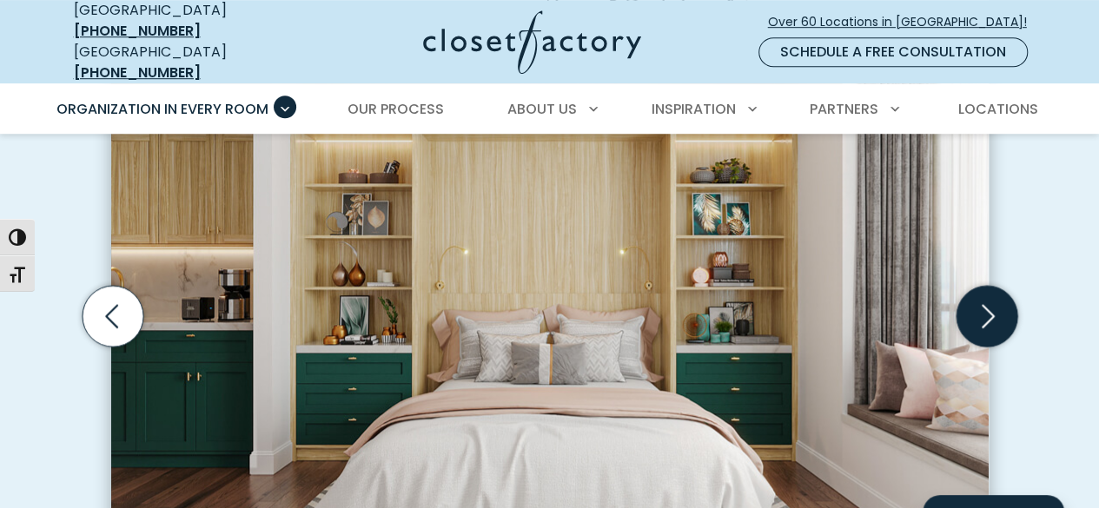
click at [995, 314] on icon "Next slide" at bounding box center [986, 316] width 61 height 61
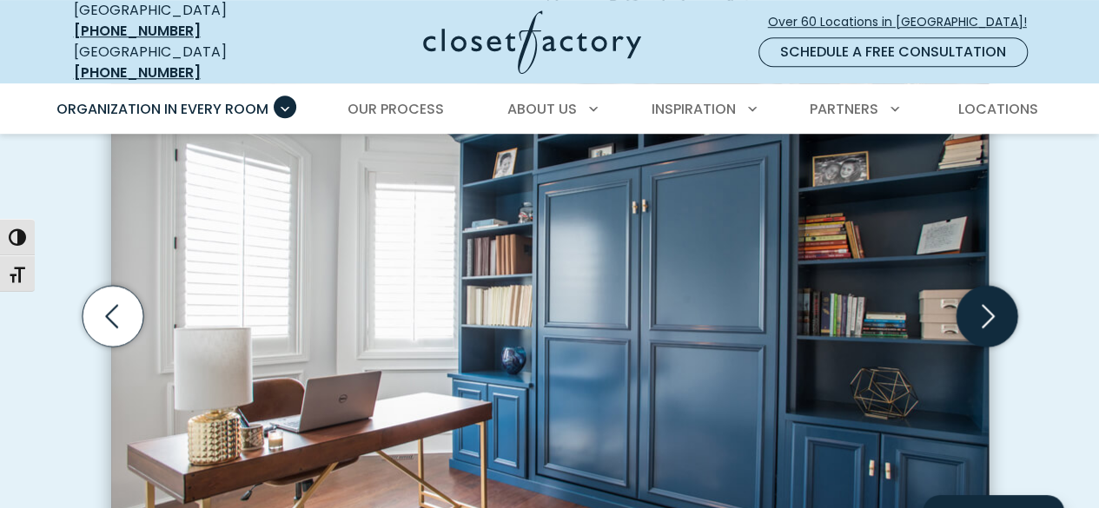
click at [995, 314] on icon "Next slide" at bounding box center [986, 316] width 61 height 61
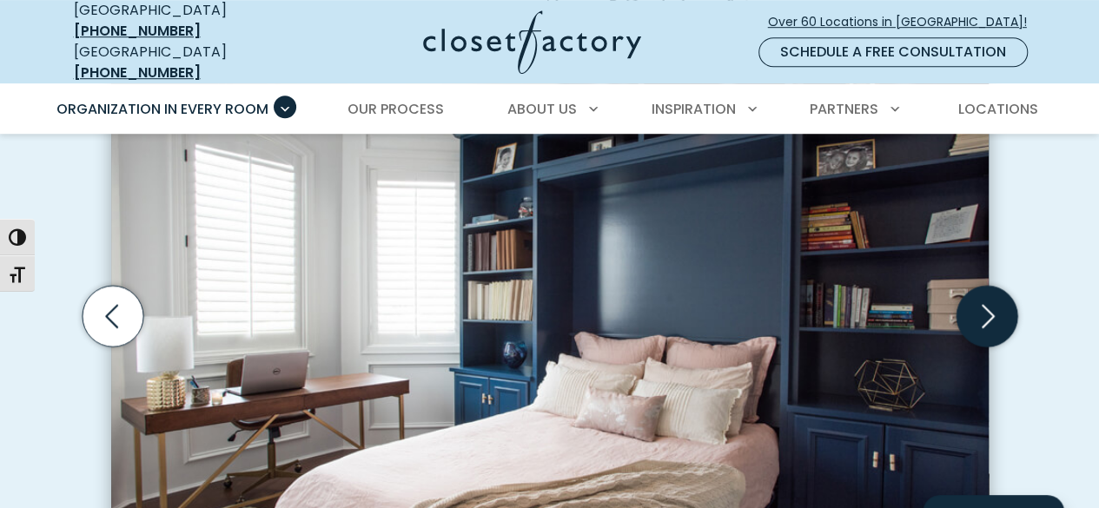
click at [995, 314] on icon "Next slide" at bounding box center [986, 316] width 61 height 61
